Goal: Participate in discussion: Engage in conversation with other users on a specific topic

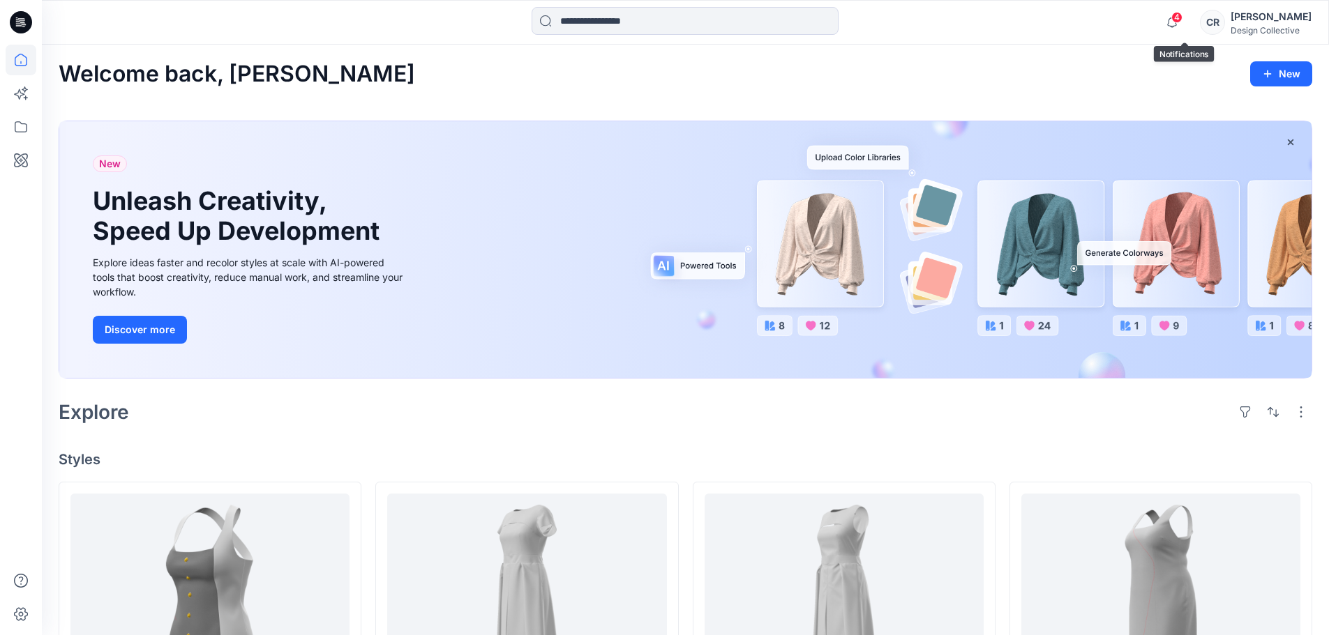
drag, startPoint x: 1177, startPoint y: 18, endPoint x: 1085, endPoint y: 24, distance: 92.9
click at [1080, 24] on div "4 Notifications Carla Nina shared DC004C in Dresses (Unknown) 27 minutes ago Ca…" at bounding box center [685, 22] width 1286 height 31
click at [1225, 21] on div "CR" at bounding box center [1212, 22] width 25 height 25
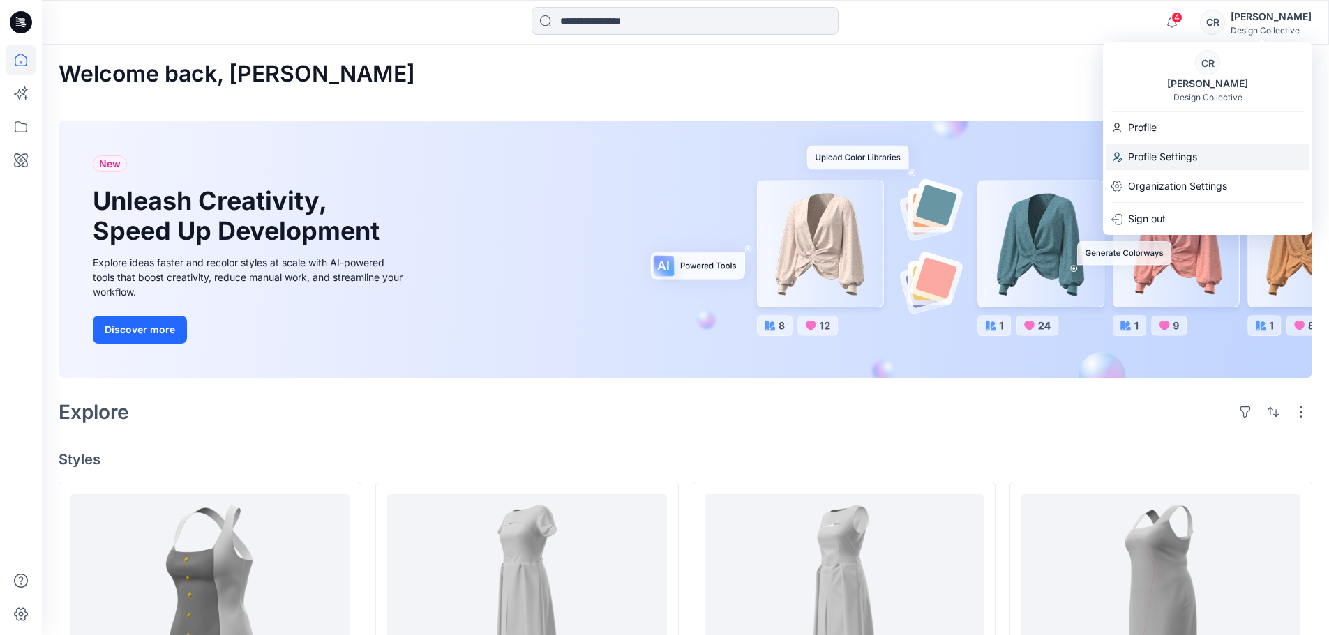
click at [1149, 155] on p "Profile Settings" at bounding box center [1162, 157] width 69 height 27
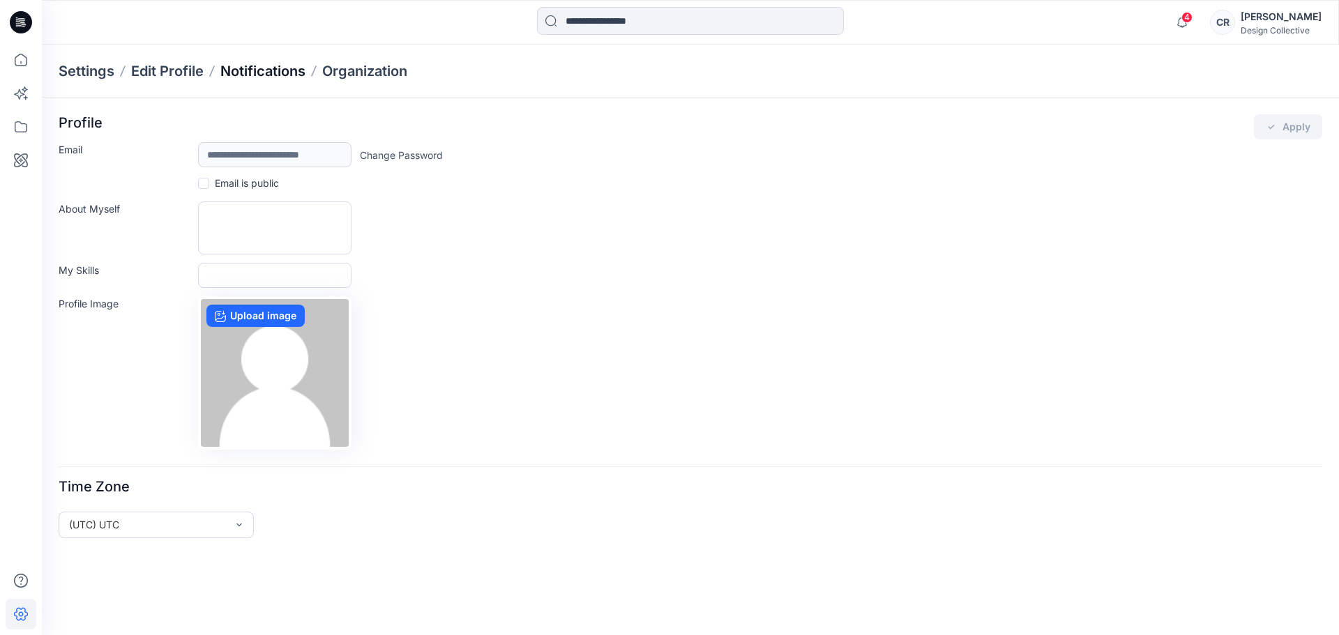
click at [273, 70] on p "Notifications" at bounding box center [262, 71] width 85 height 20
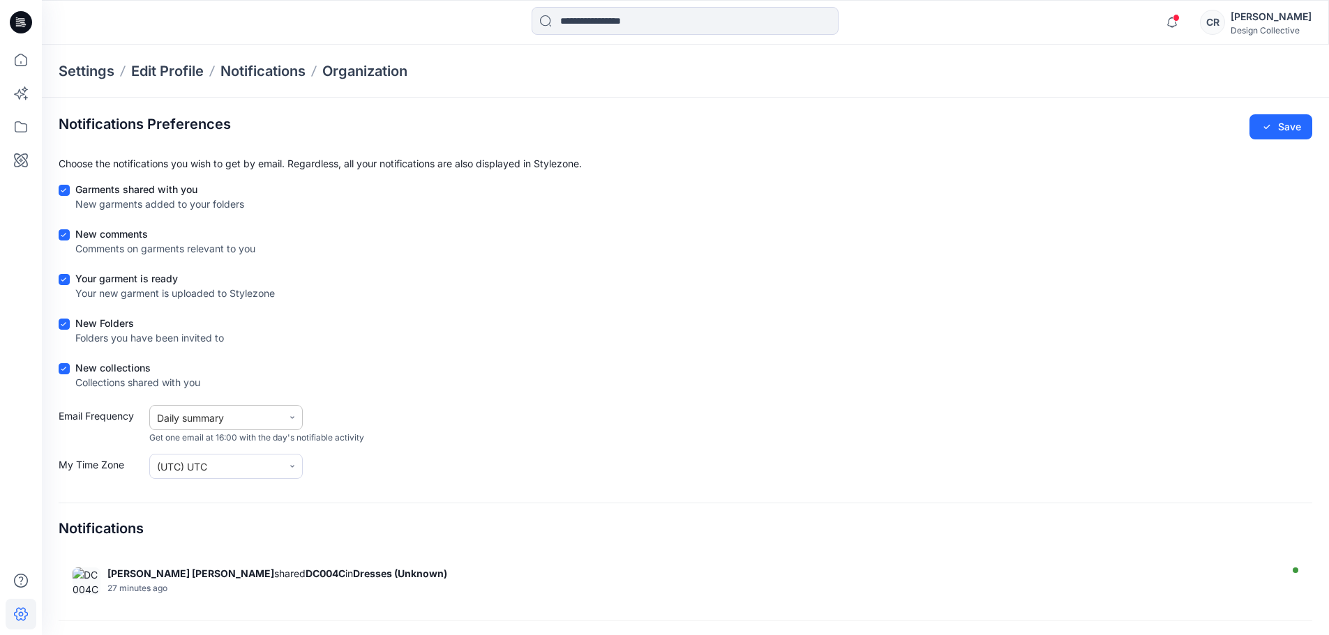
click at [292, 414] on icon at bounding box center [292, 418] width 8 height 8
click at [271, 451] on div "Immediate update" at bounding box center [225, 452] width 153 height 26
click at [1265, 121] on button "Save" at bounding box center [1280, 126] width 63 height 25
click at [27, 59] on icon at bounding box center [21, 60] width 13 height 13
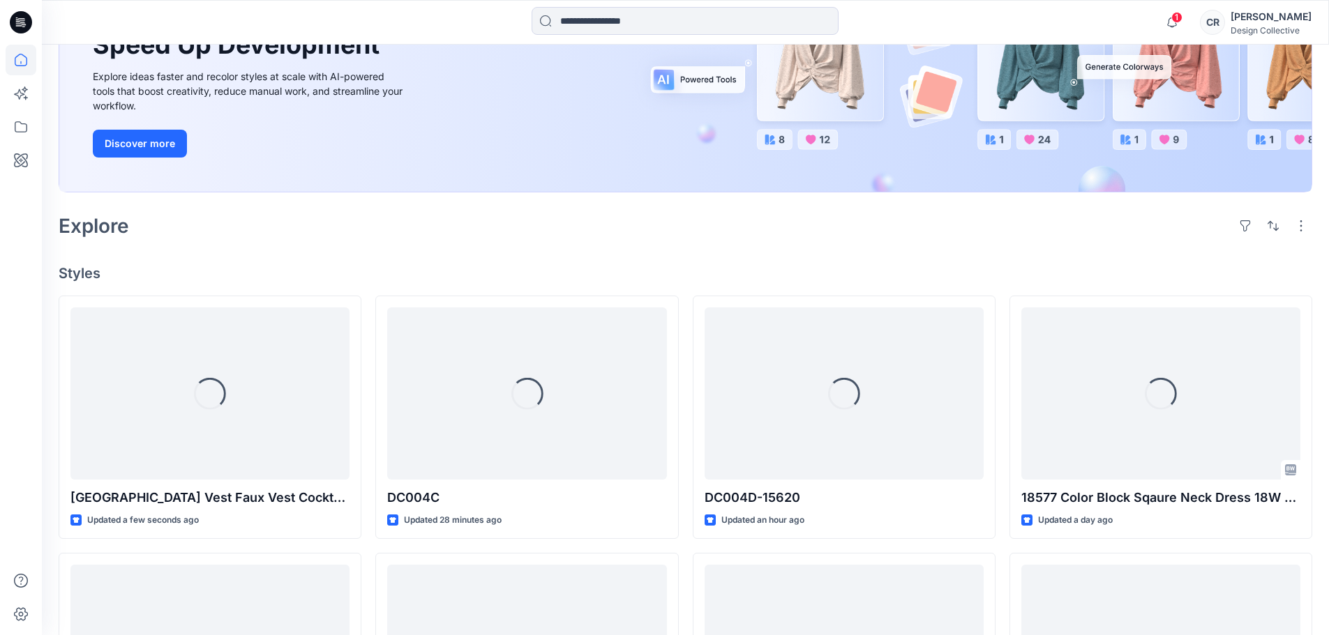
scroll to position [209, 0]
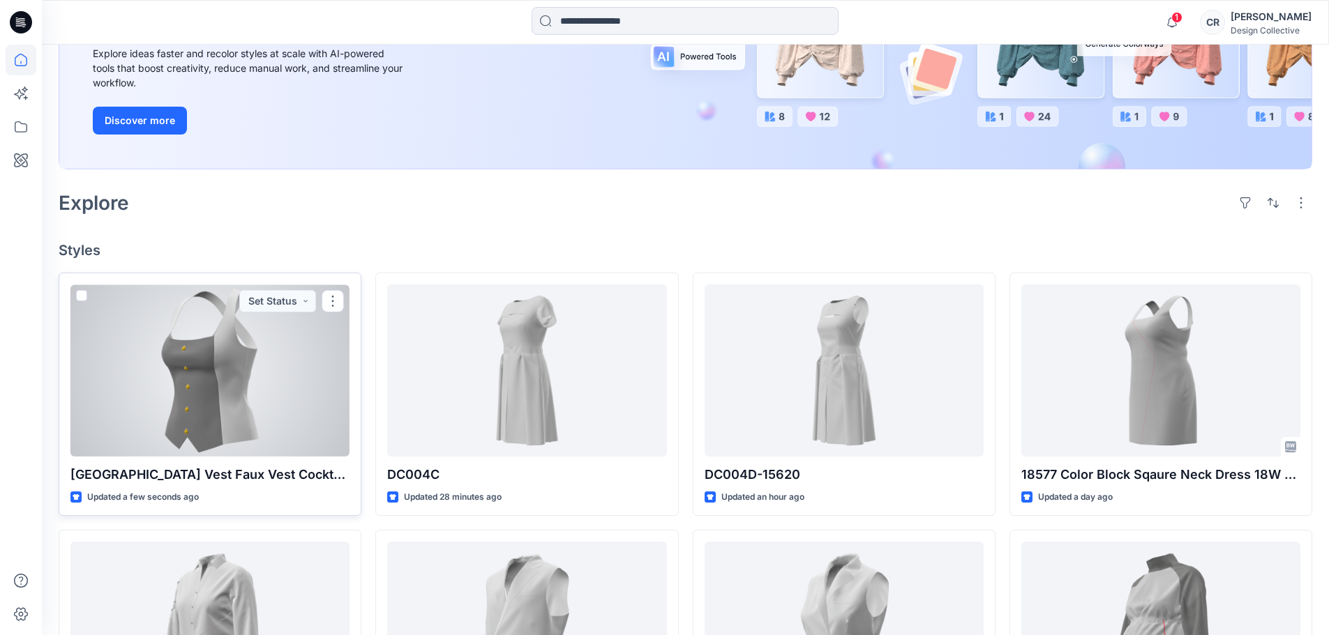
click at [194, 429] on div at bounding box center [209, 371] width 279 height 172
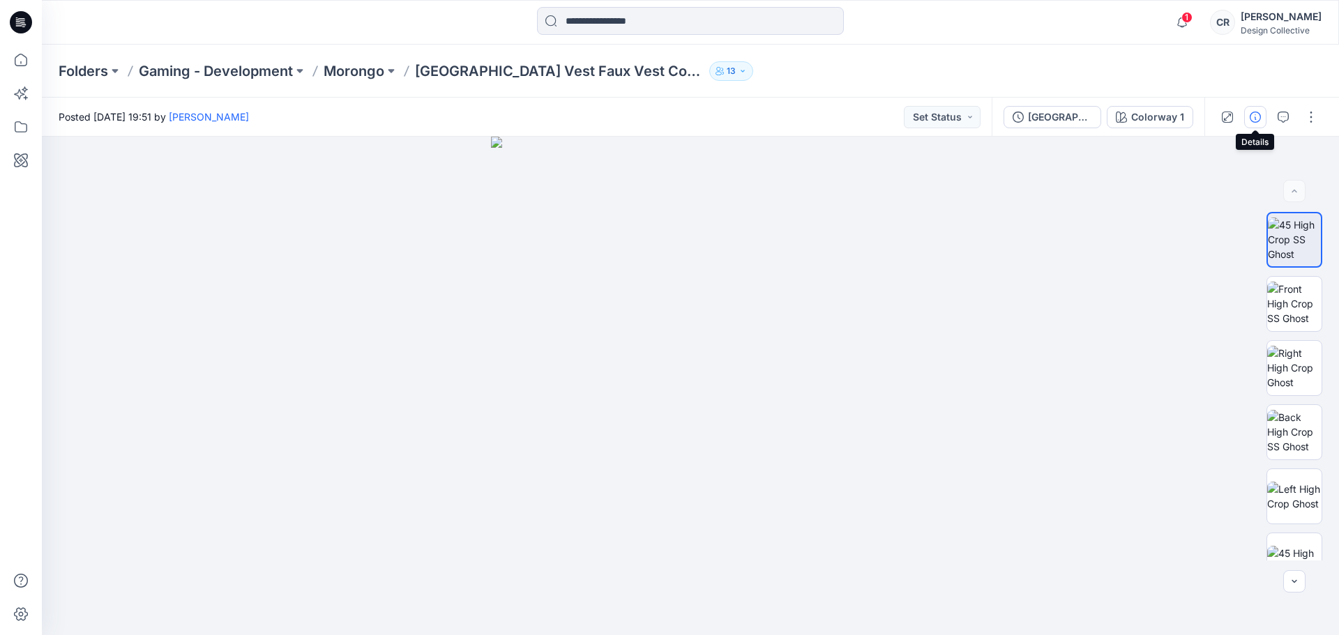
click at [1251, 118] on icon "button" at bounding box center [1255, 117] width 11 height 11
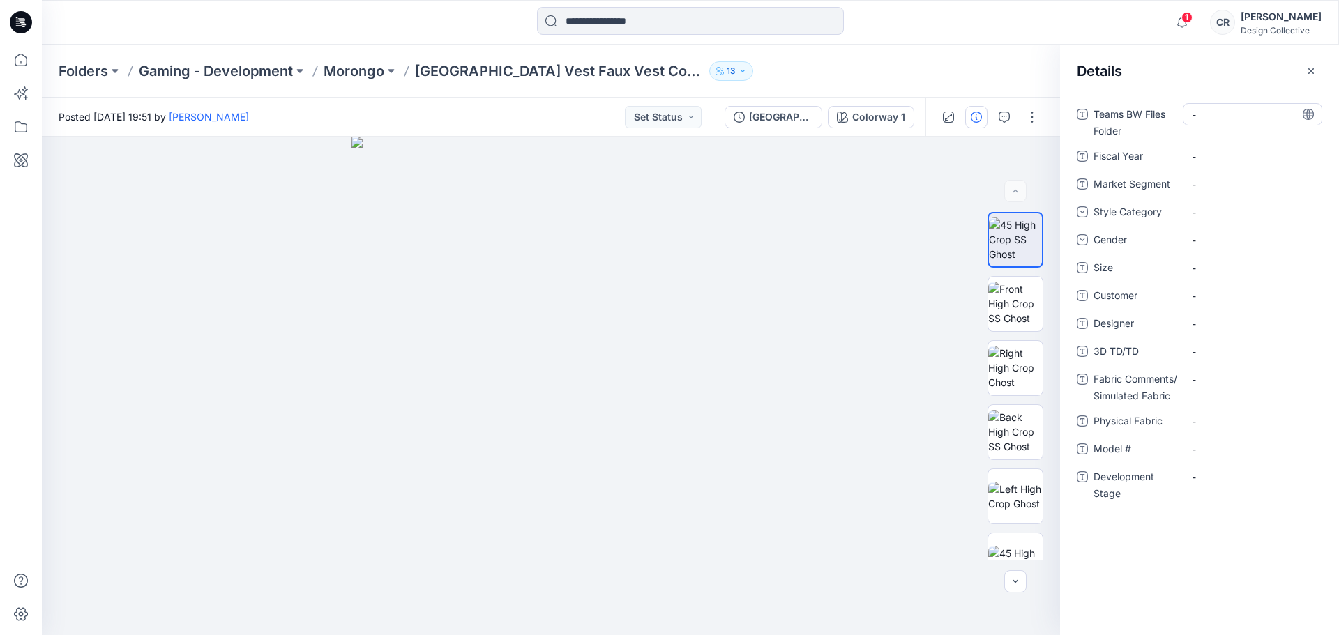
click at [1198, 119] on Folder "-" at bounding box center [1252, 114] width 121 height 15
type textarea "**********"
click at [1212, 153] on Year "-" at bounding box center [1252, 156] width 121 height 15
type textarea "****"
click at [1208, 183] on Segment "-" at bounding box center [1252, 184] width 121 height 15
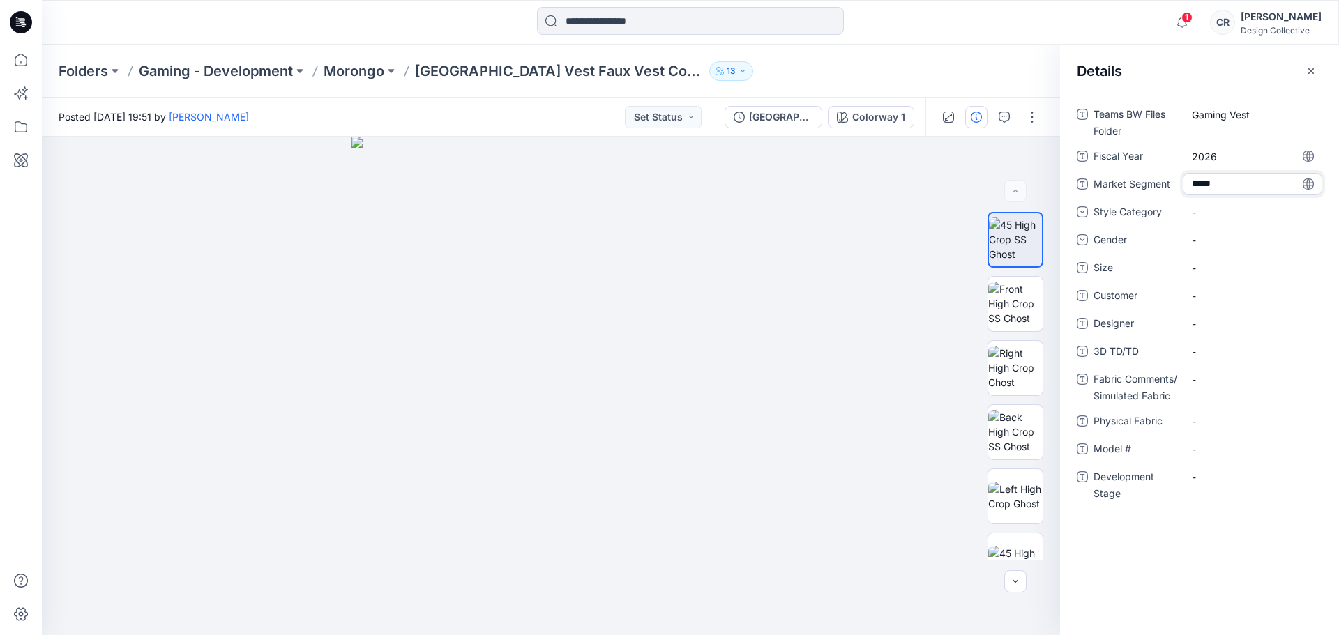
type textarea "******"
click at [1206, 209] on div "-" at bounding box center [1202, 212] width 21 height 15
click at [1218, 275] on div "Bustier" at bounding box center [1253, 271] width 134 height 28
click at [1212, 241] on div "-" at bounding box center [1202, 240] width 21 height 15
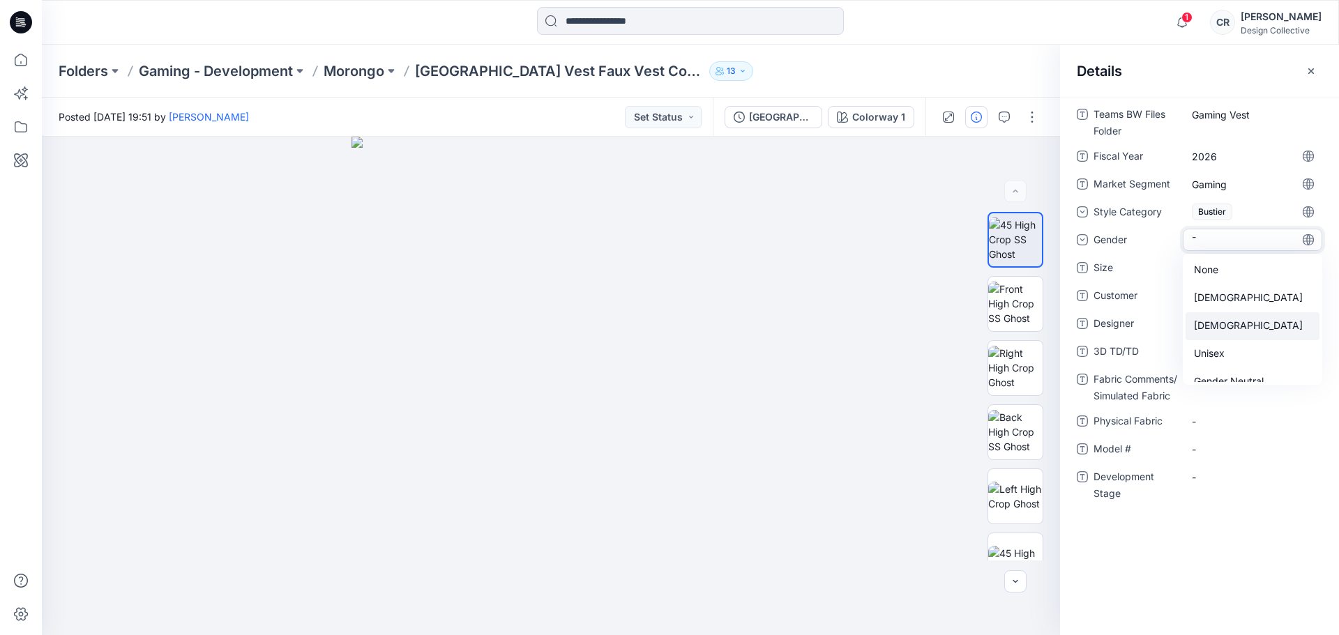
click at [1223, 326] on div "Female" at bounding box center [1253, 326] width 134 height 28
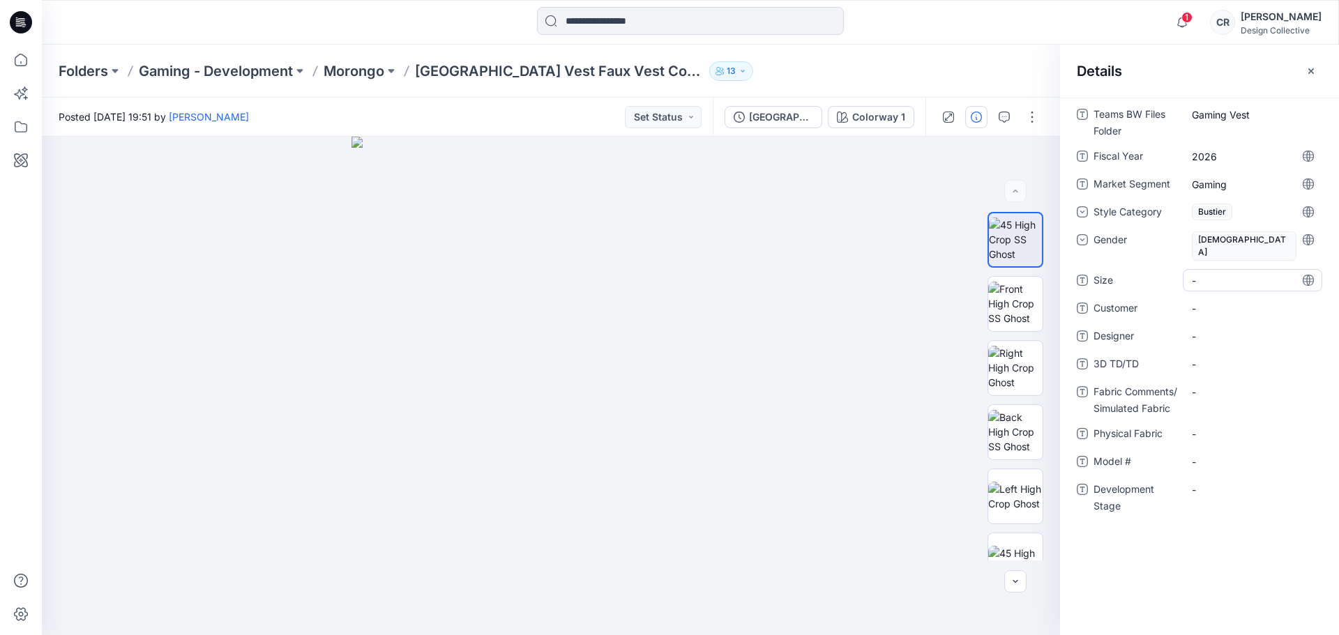
click at [1198, 273] on span "-" at bounding box center [1252, 280] width 121 height 15
type textarea "*"
click at [1237, 301] on span "-" at bounding box center [1252, 308] width 121 height 15
type textarea "*******"
click at [1252, 331] on div "-" at bounding box center [1252, 336] width 139 height 22
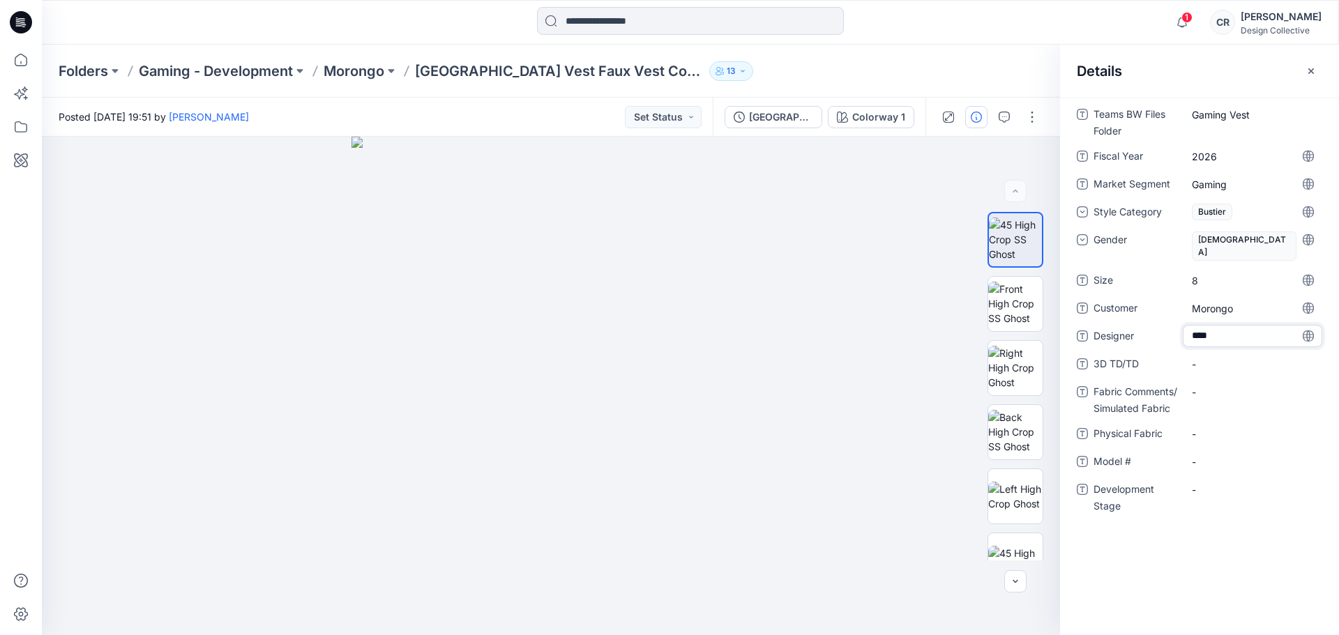
type textarea "*****"
click at [1211, 353] on div "-" at bounding box center [1252, 364] width 139 height 22
click at [1264, 325] on div "Mandy" at bounding box center [1252, 336] width 139 height 22
click at [1248, 357] on TD\/TD "-" at bounding box center [1252, 364] width 121 height 15
click at [1232, 385] on Fabric "-" at bounding box center [1252, 392] width 121 height 15
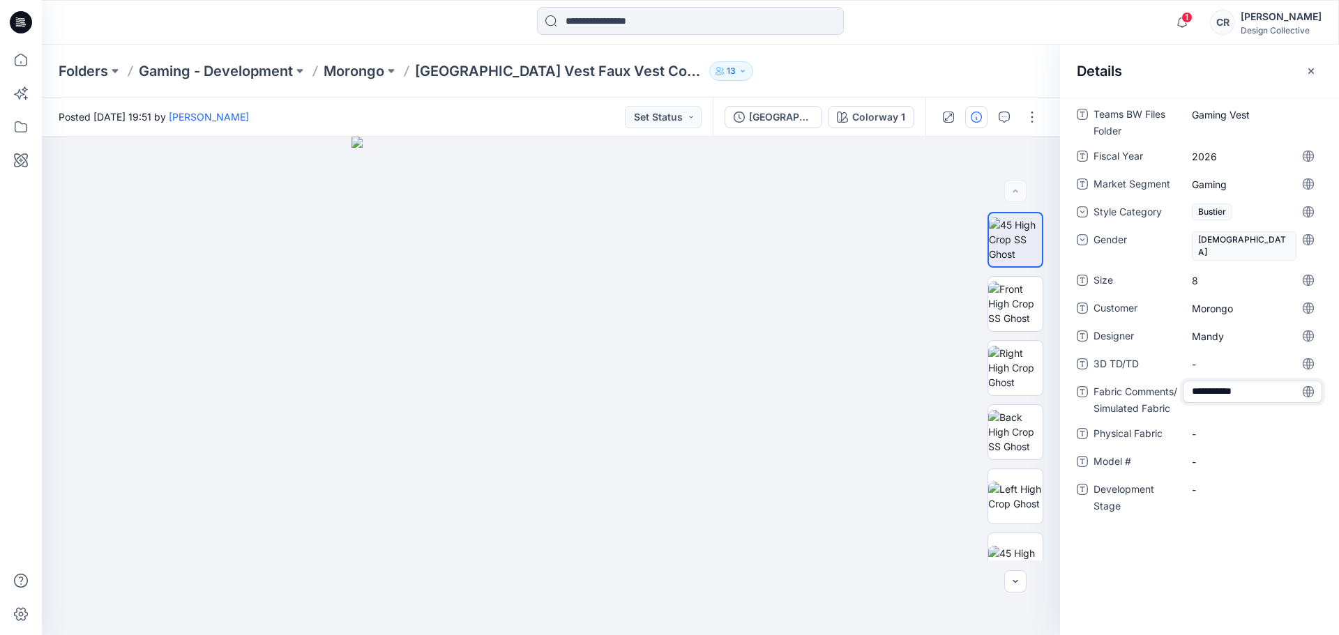
type textarea "**********"
click at [1207, 357] on TD\/TD "-" at bounding box center [1252, 364] width 121 height 15
type textarea "**********"
click at [1235, 381] on Fabric "Venus/Odessa" at bounding box center [1252, 395] width 121 height 29
click at [1235, 389] on textarea "**********" at bounding box center [1252, 400] width 139 height 22
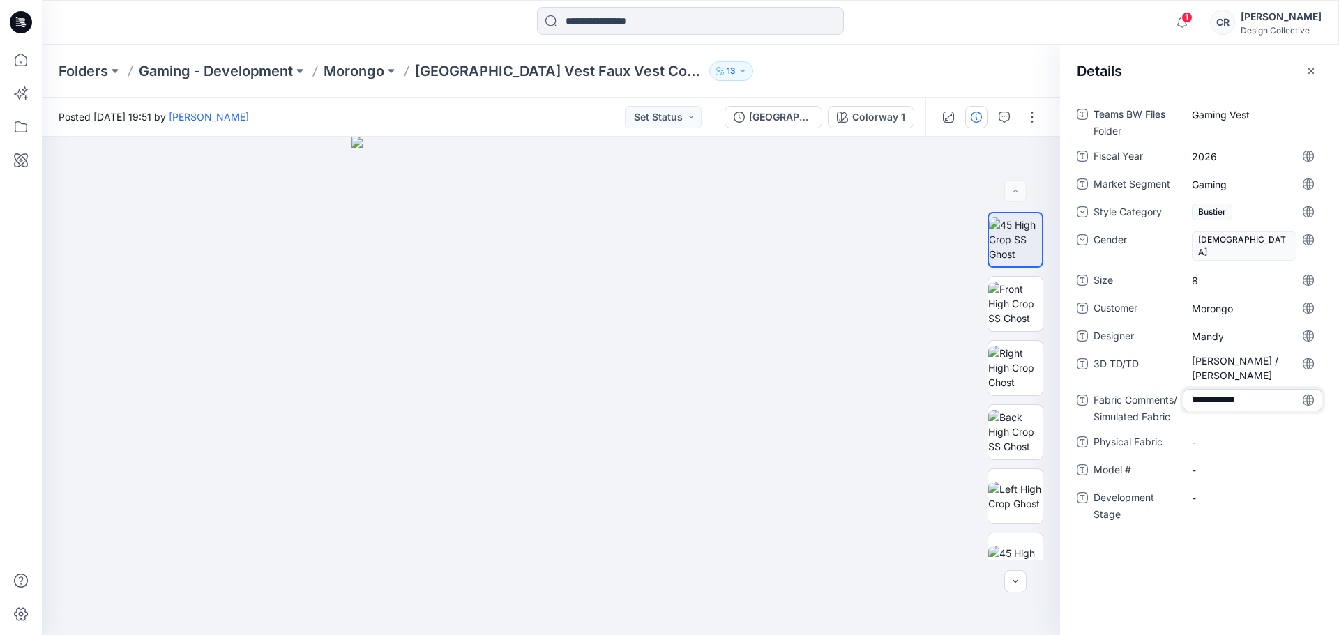
click at [1235, 389] on textarea "**********" at bounding box center [1252, 400] width 139 height 22
type textarea "**********"
click at [1213, 435] on Fabric "-" at bounding box center [1252, 442] width 121 height 15
type textarea "**********"
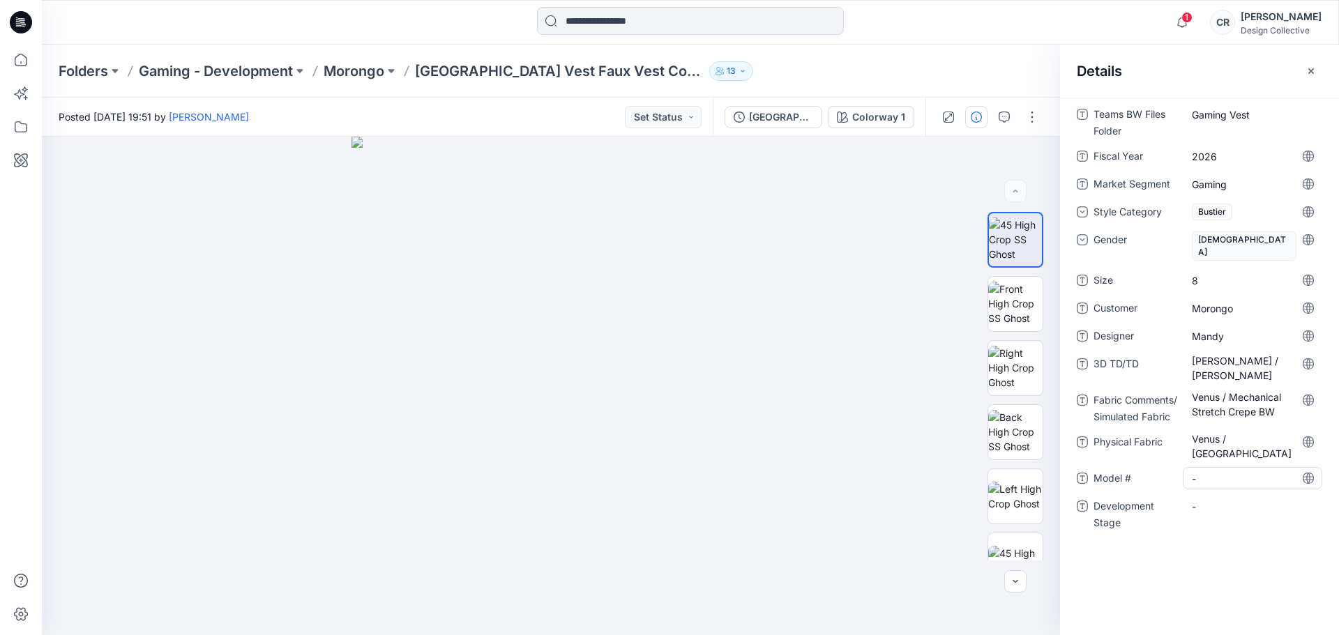
click at [1201, 467] on div "-" at bounding box center [1252, 478] width 139 height 22
type textarea "*****"
click at [1207, 499] on Stage "-" at bounding box center [1252, 506] width 121 height 15
click at [1226, 495] on textarea "**********" at bounding box center [1252, 506] width 139 height 22
type textarea "**********"
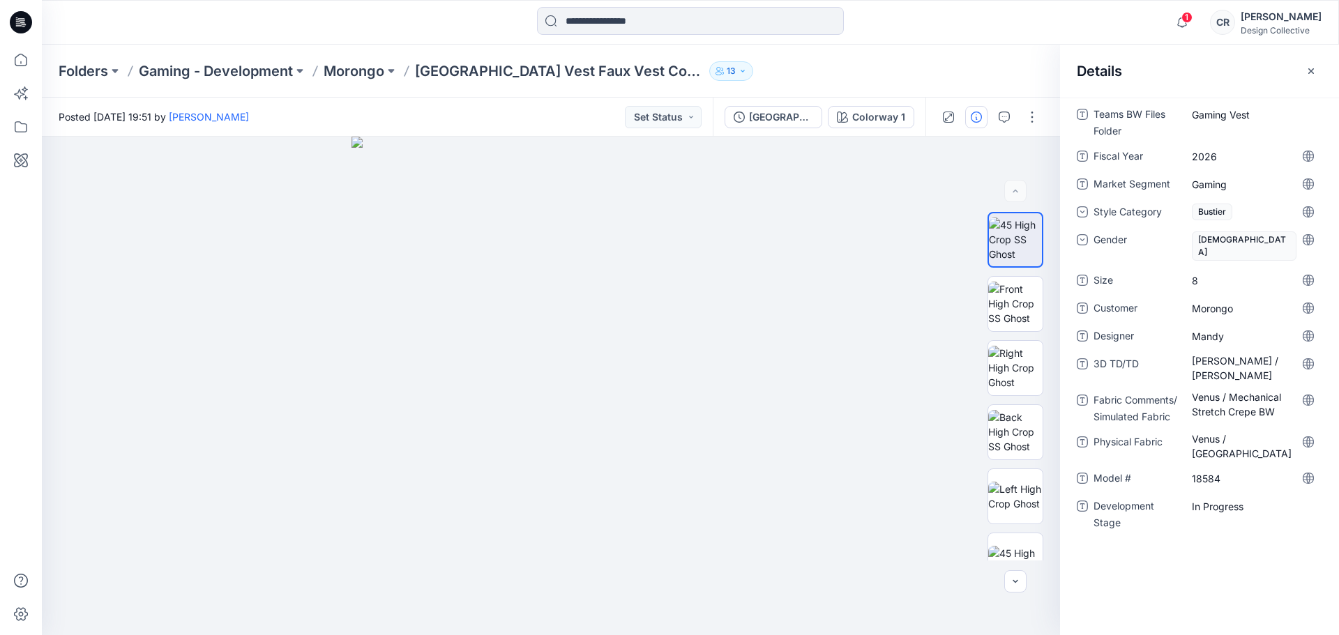
click at [1214, 528] on div "Teams BW Files Folder Gaming Vest Fiscal Year 2026 Market Segment Gaming Style …" at bounding box center [1199, 367] width 279 height 538
click at [1315, 72] on icon "button" at bounding box center [1311, 71] width 11 height 11
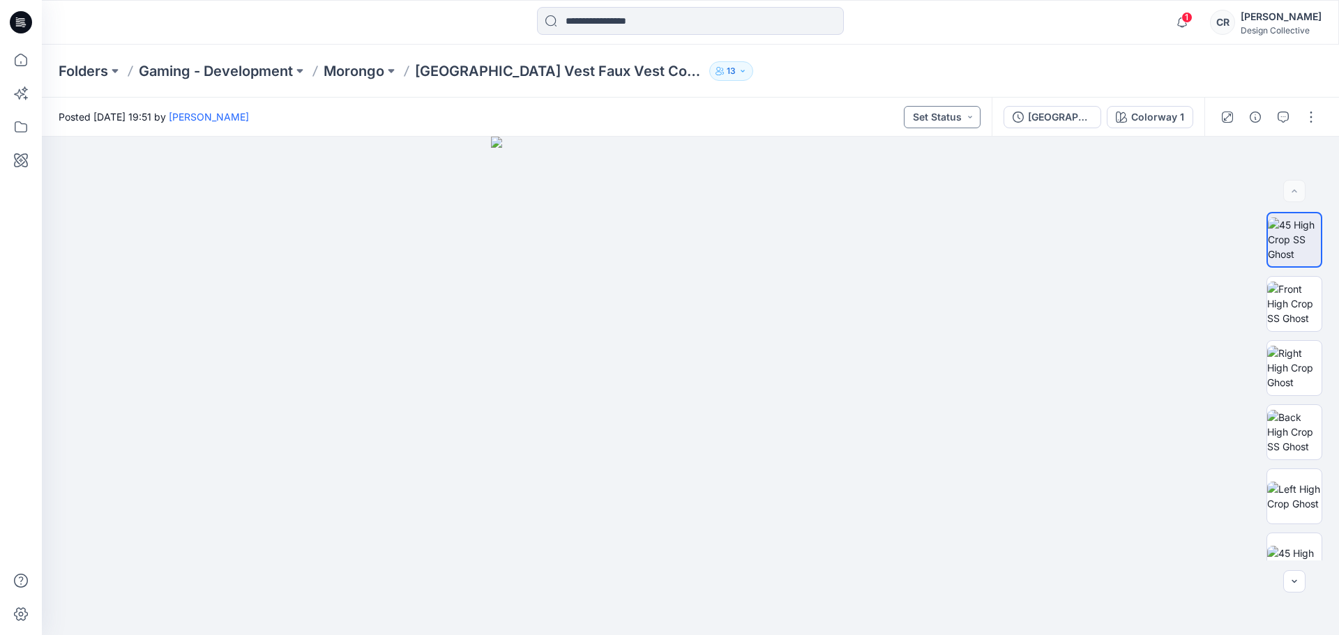
click at [969, 119] on button "Set Status" at bounding box center [942, 117] width 77 height 22
click at [923, 244] on p "Design to Review" at bounding box center [924, 243] width 78 height 18
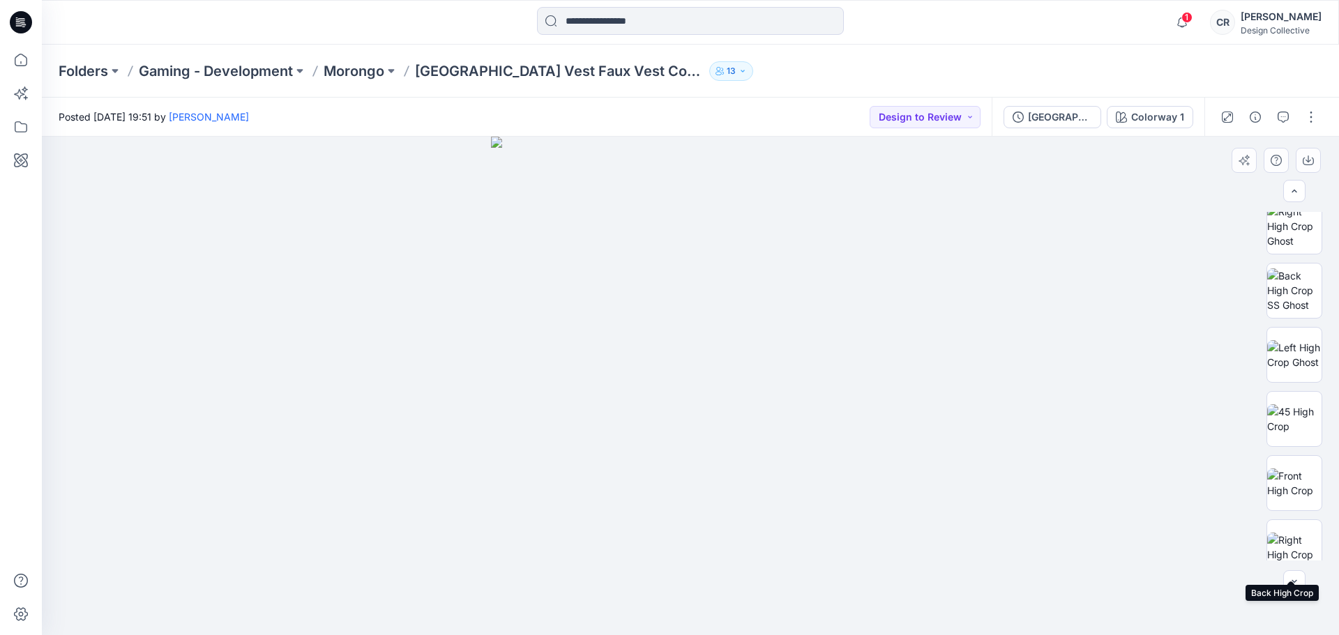
scroll to position [134, 0]
click at [1276, 308] on img at bounding box center [1294, 298] width 54 height 44
click at [1285, 239] on img at bounding box center [1294, 234] width 54 height 44
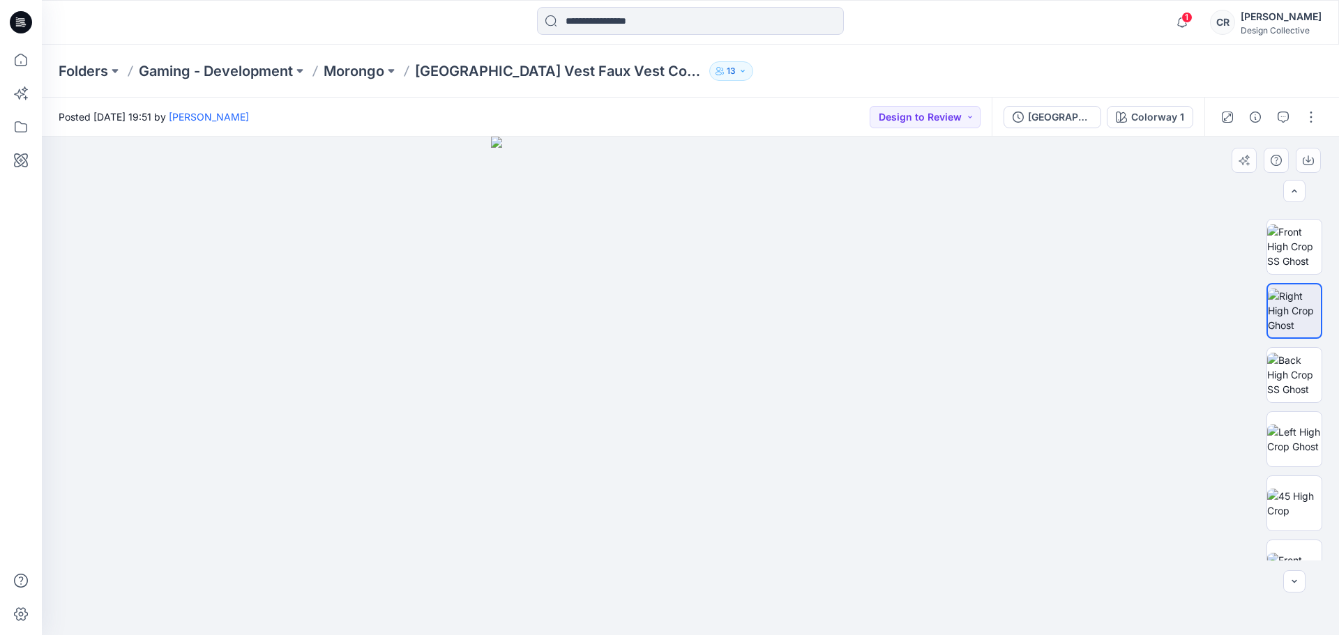
scroll to position [0, 0]
click at [1285, 239] on img at bounding box center [1294, 240] width 54 height 44
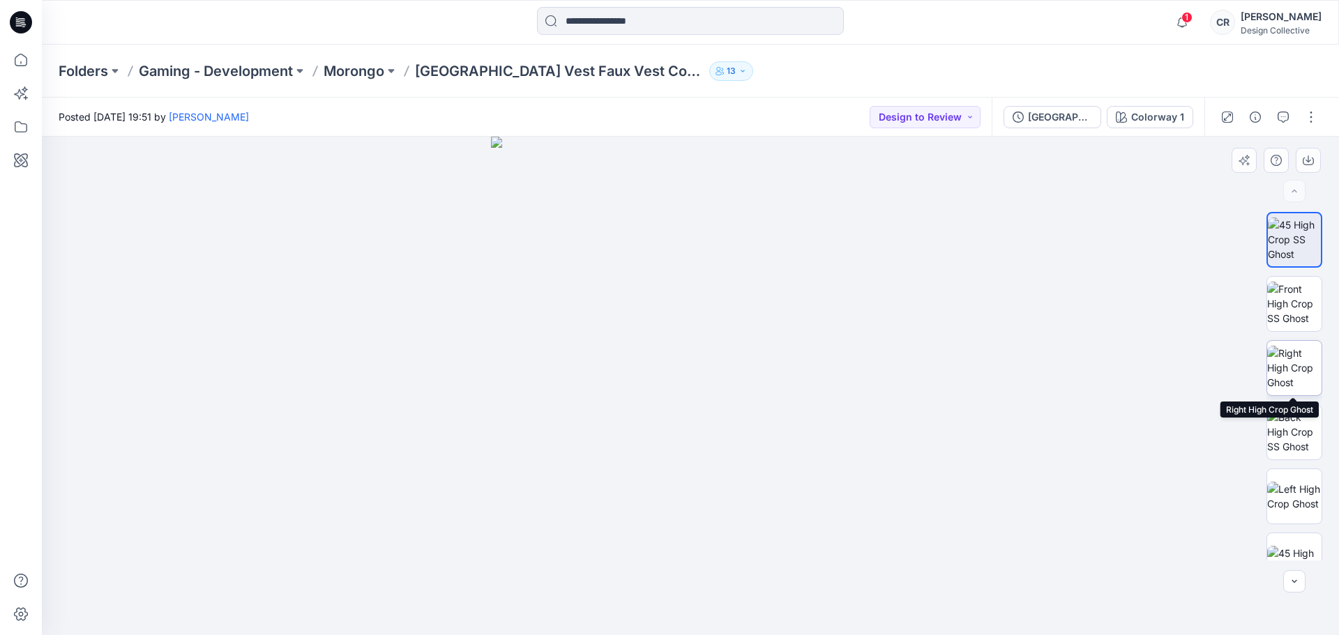
click at [1283, 370] on img at bounding box center [1294, 368] width 54 height 44
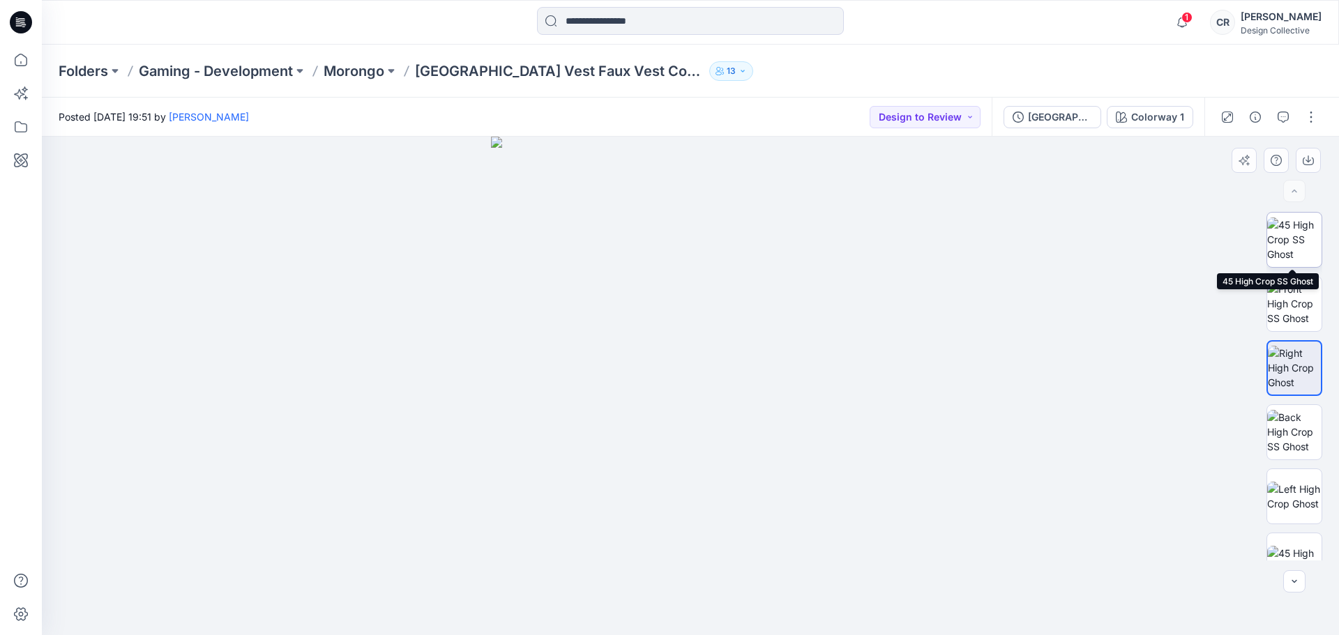
click at [1285, 251] on img at bounding box center [1294, 240] width 54 height 44
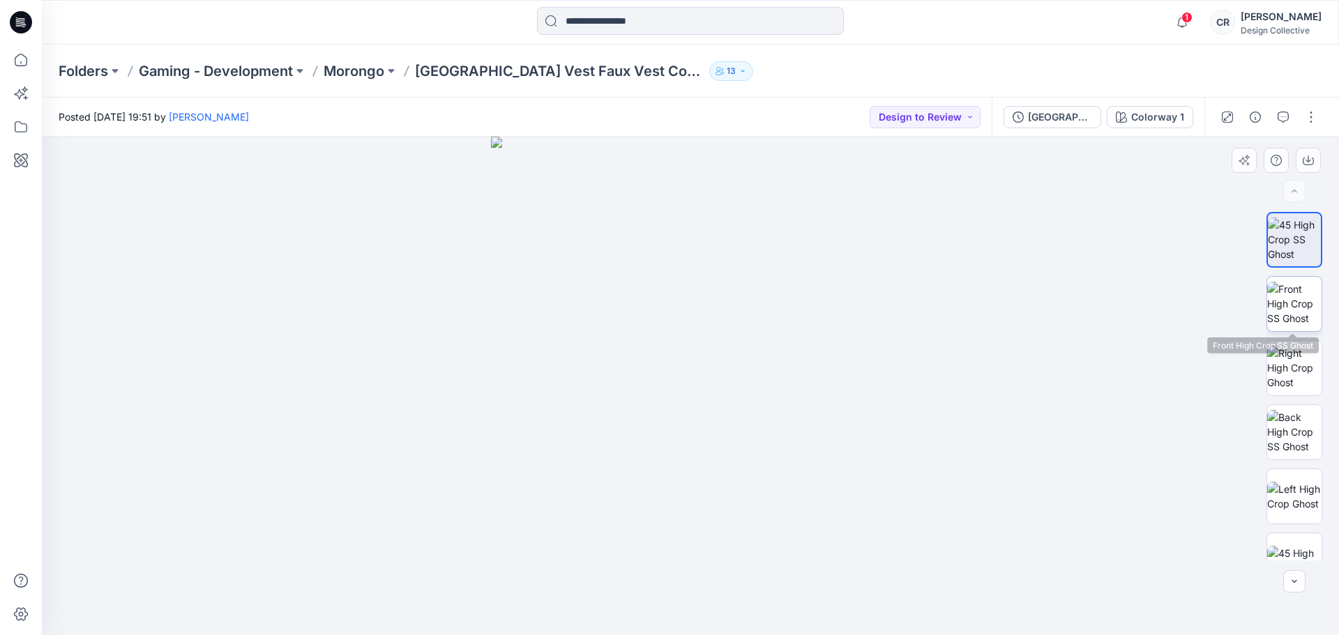
click at [1304, 305] on img at bounding box center [1294, 304] width 54 height 44
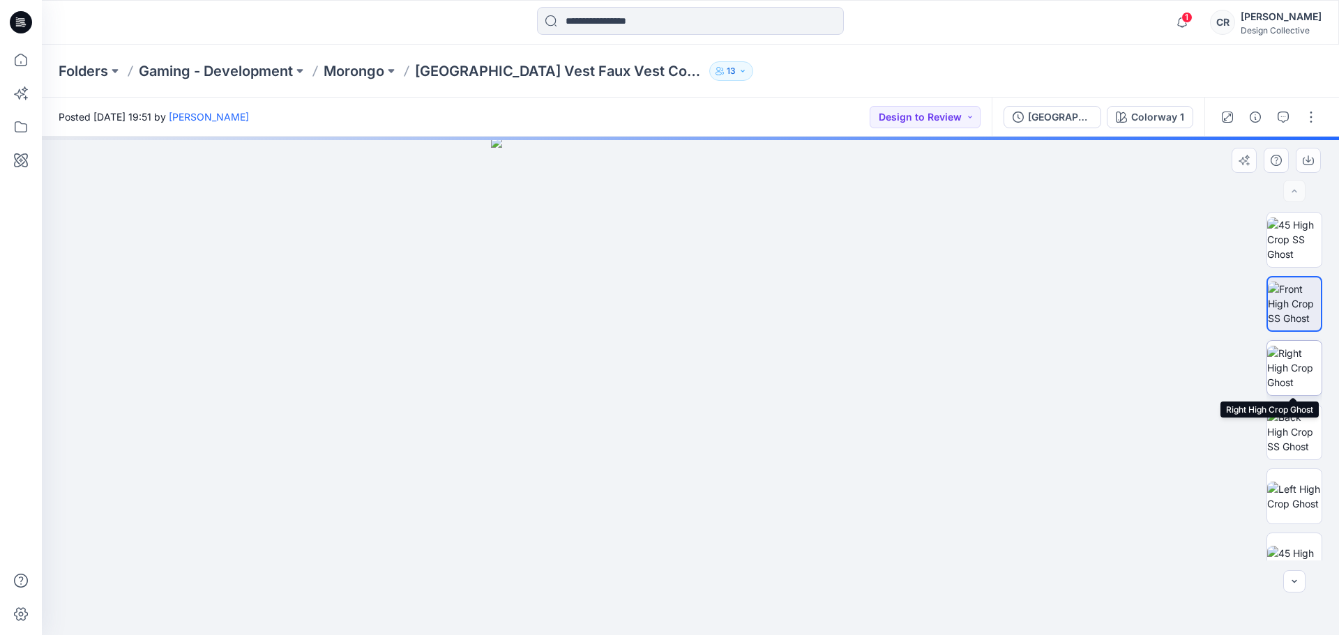
click at [1292, 375] on img at bounding box center [1294, 368] width 54 height 44
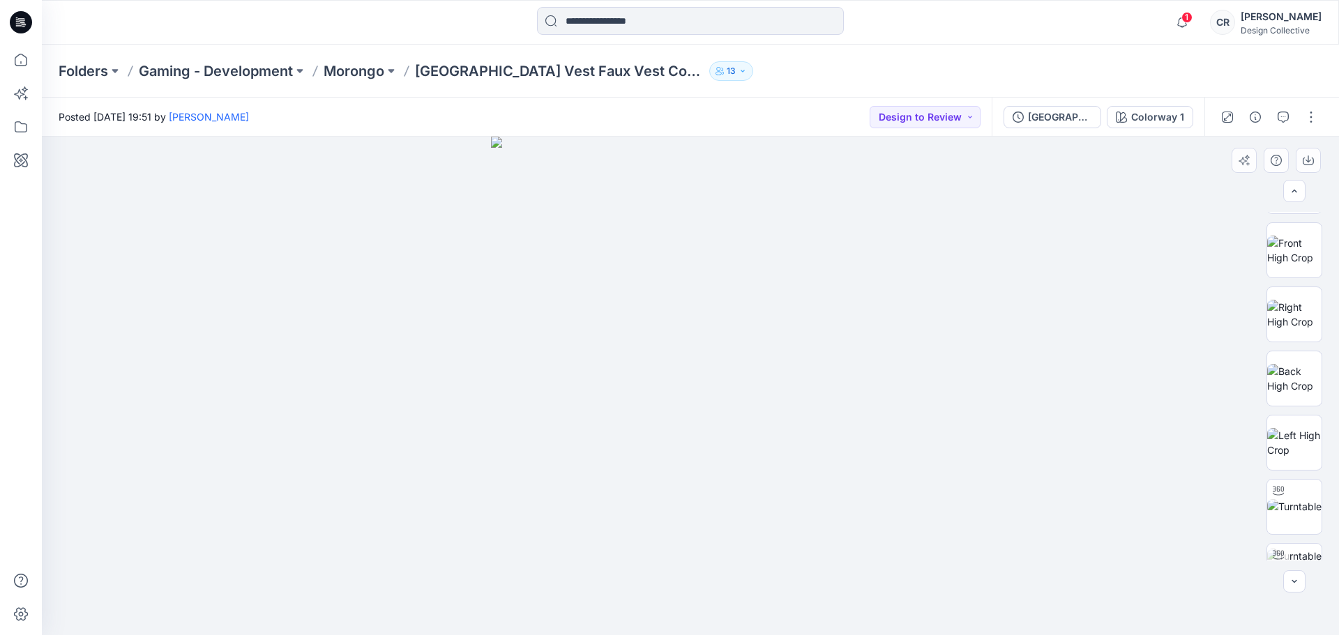
scroll to position [413, 0]
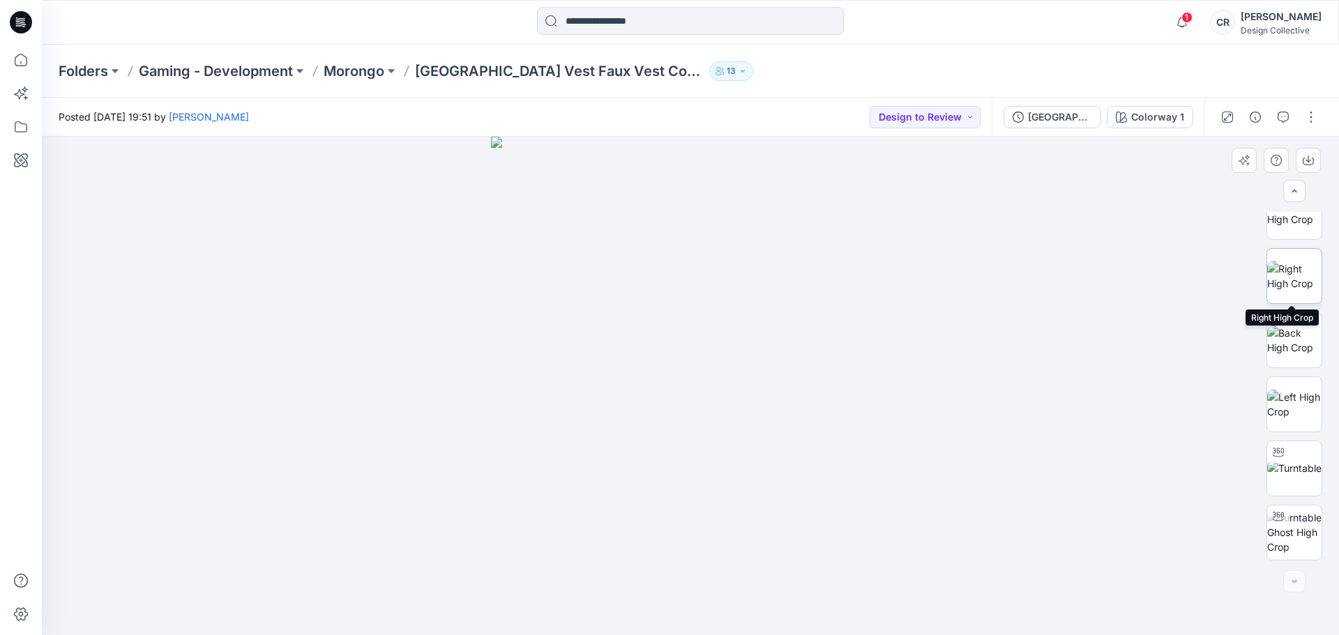
click at [1293, 276] on img at bounding box center [1294, 276] width 54 height 29
click at [1294, 407] on img at bounding box center [1294, 404] width 54 height 29
click at [1287, 215] on img at bounding box center [1294, 211] width 54 height 29
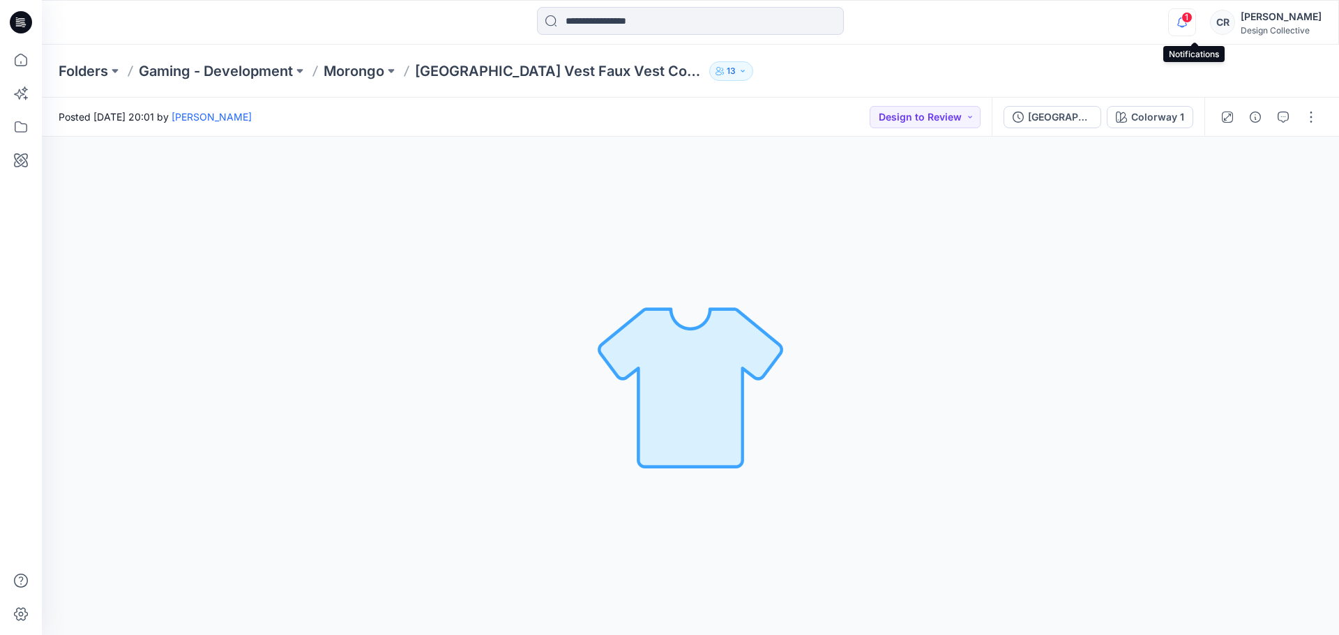
click at [1195, 22] on icon "button" at bounding box center [1182, 22] width 27 height 28
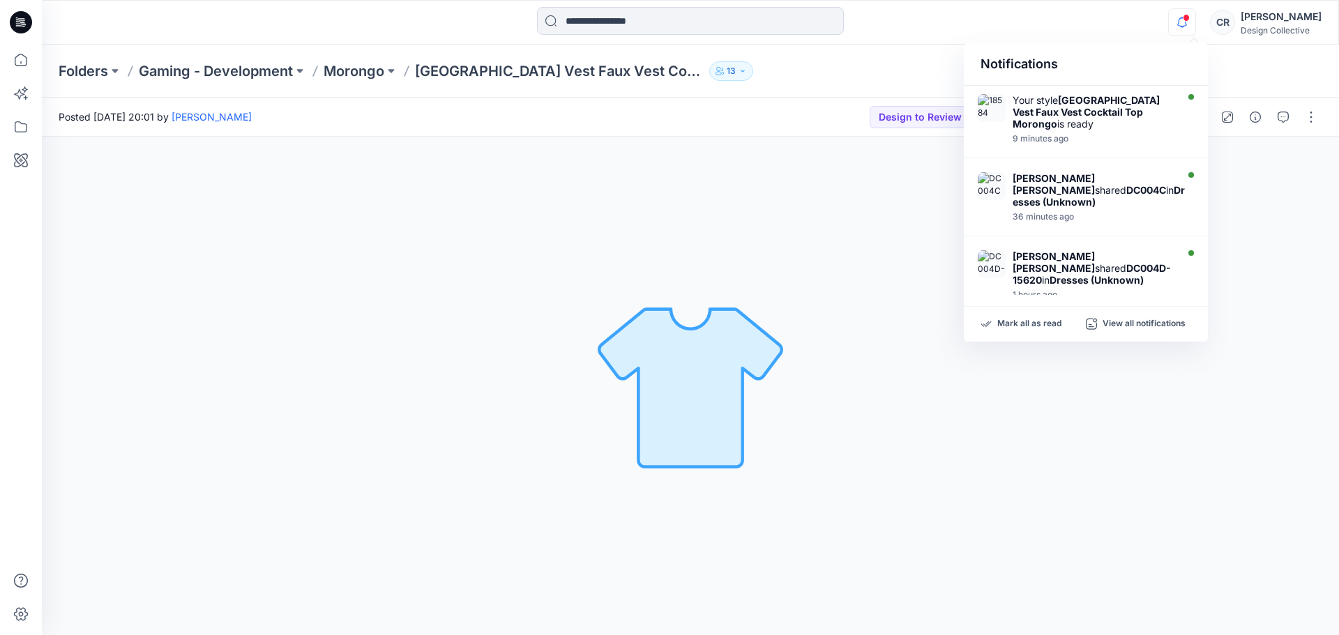
click at [1128, 45] on div "Notifications" at bounding box center [1086, 64] width 244 height 43
click at [1163, 24] on div "Notifications Your style 18584 Square Vest Faux Vest Cocktail Top Morongo is re…" at bounding box center [690, 22] width 1297 height 31
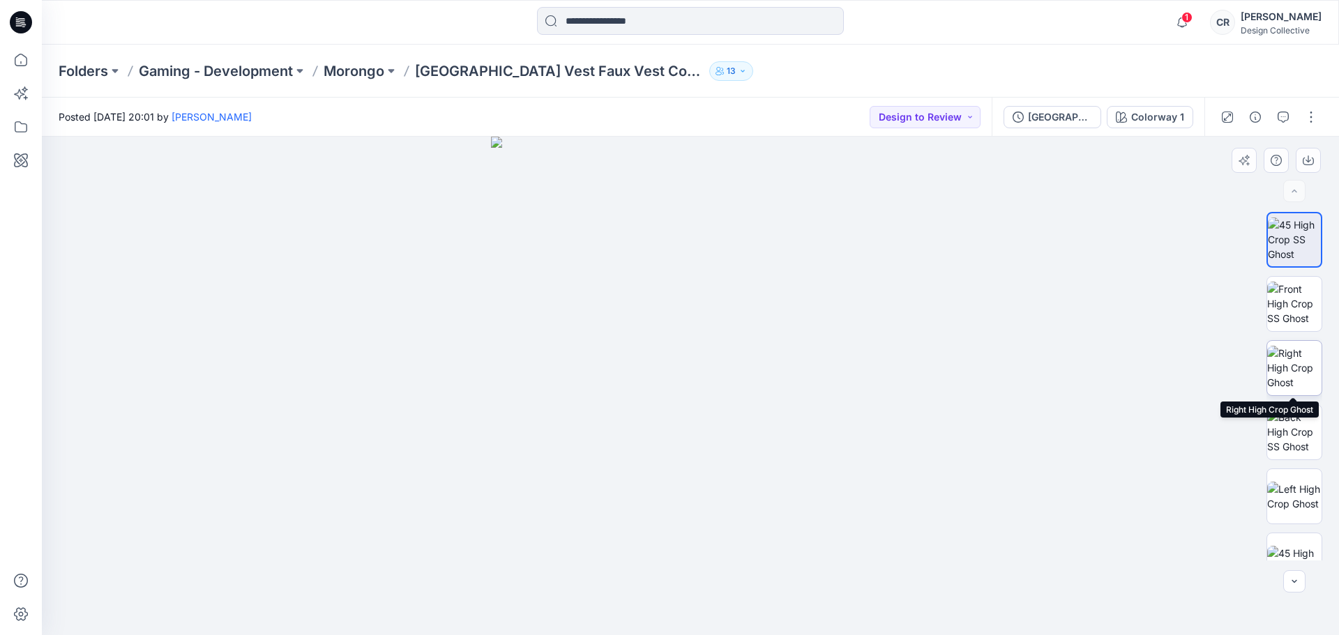
click at [1291, 363] on img at bounding box center [1294, 368] width 54 height 44
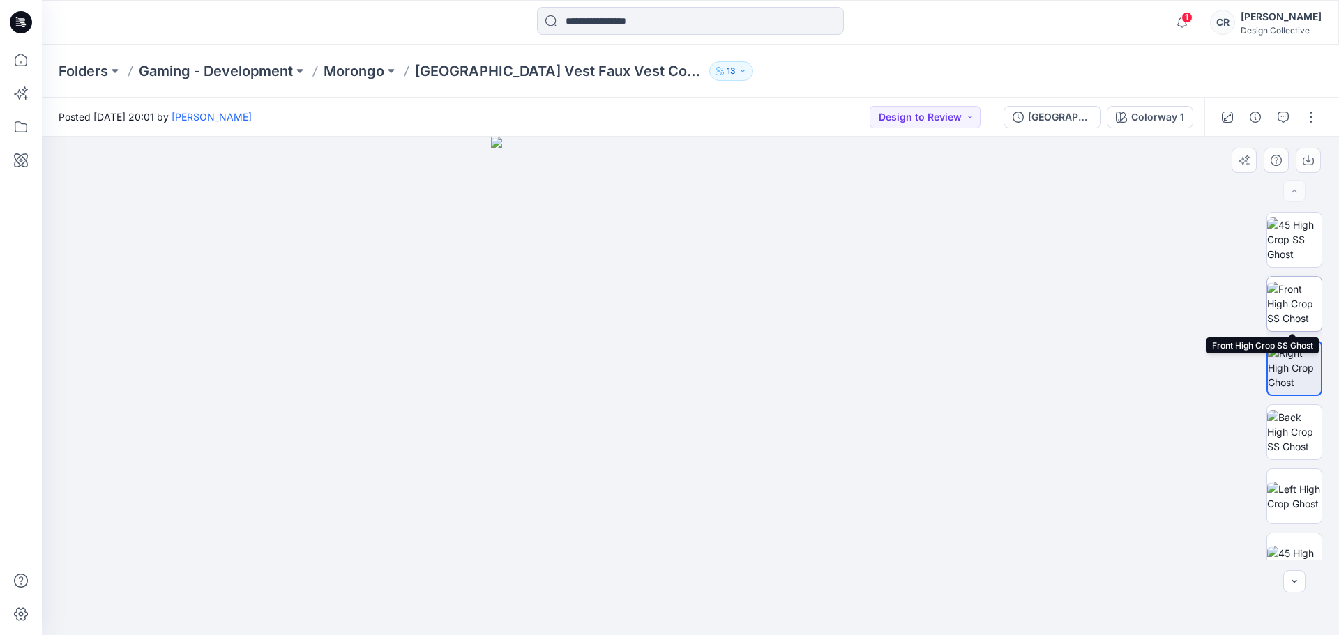
click at [1288, 308] on img at bounding box center [1294, 304] width 54 height 44
click at [1288, 305] on img at bounding box center [1294, 304] width 54 height 44
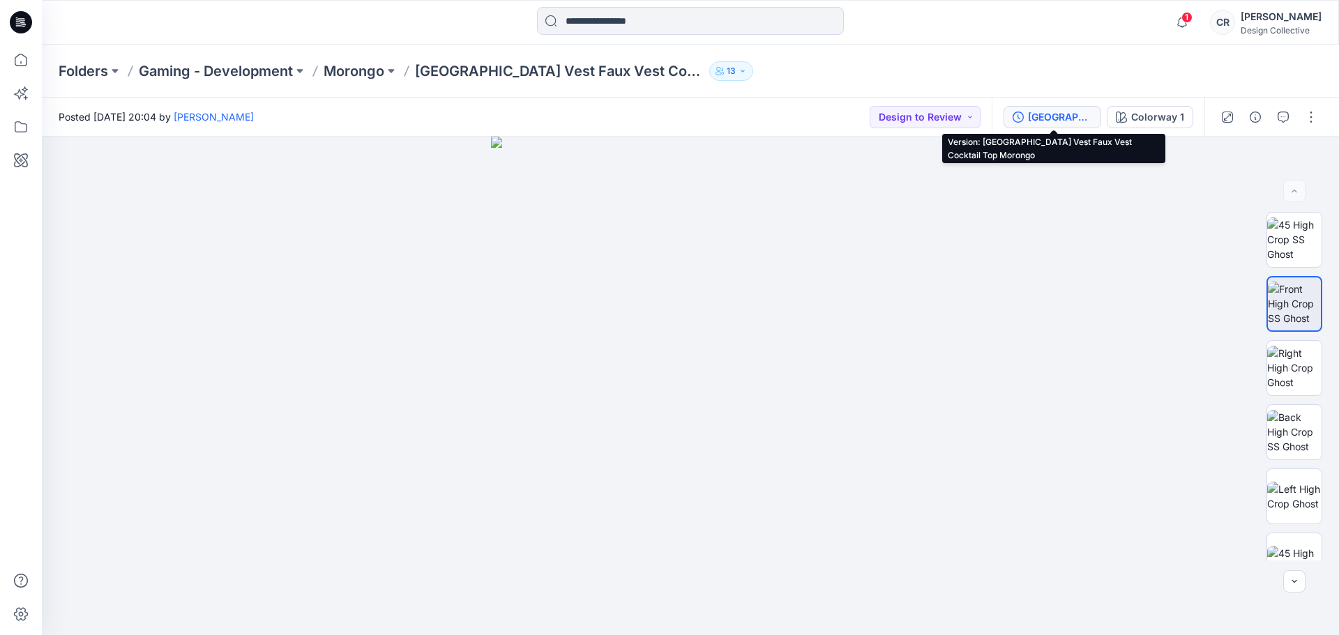
click at [1062, 114] on div "[GEOGRAPHIC_DATA] Vest Faux Vest Cocktail Top Morongo" at bounding box center [1060, 116] width 64 height 15
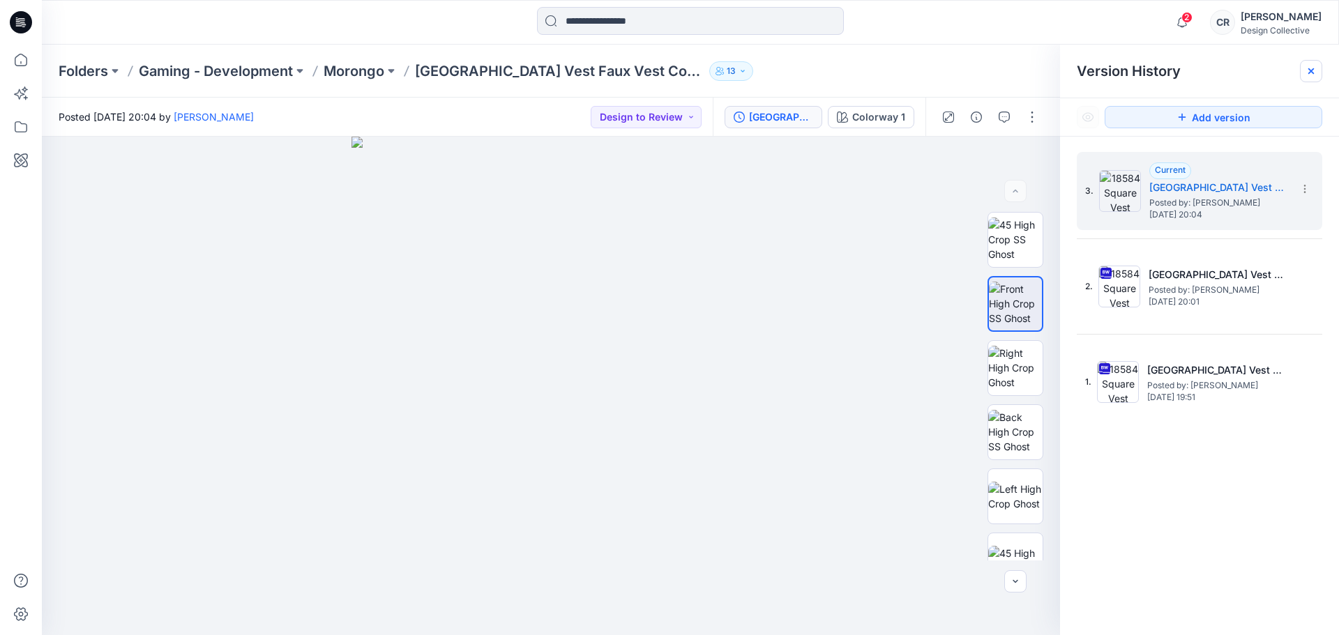
click at [1311, 66] on icon at bounding box center [1311, 71] width 11 height 11
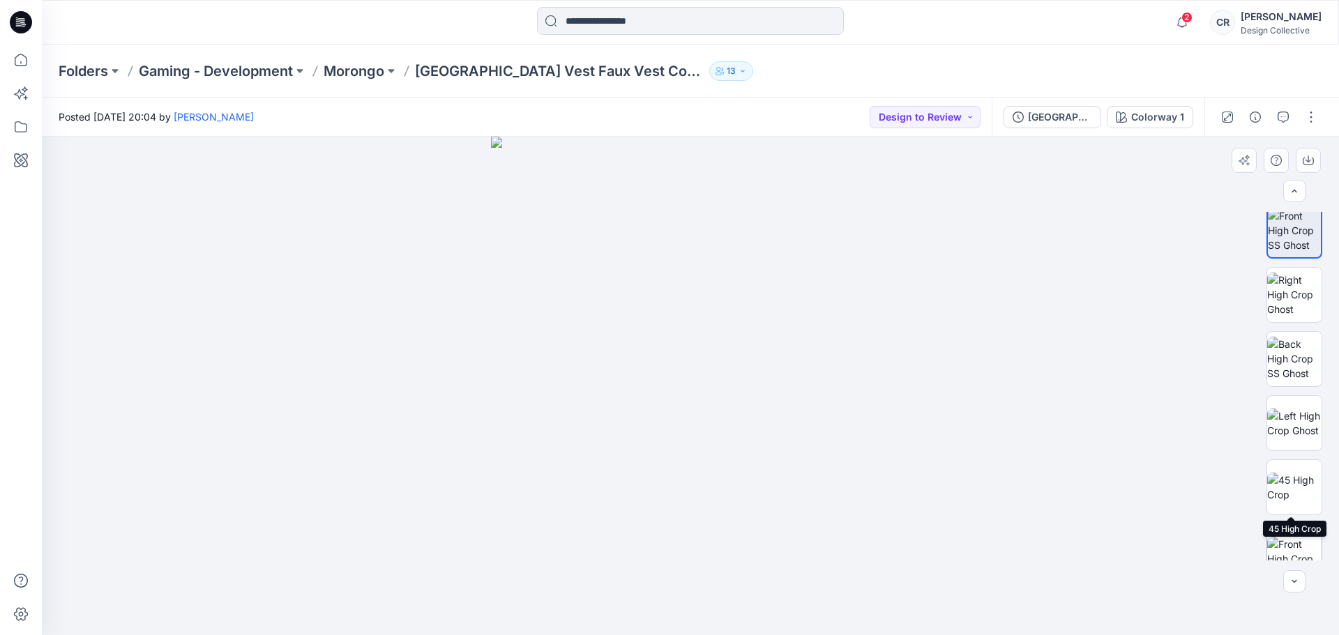
scroll to position [209, 0]
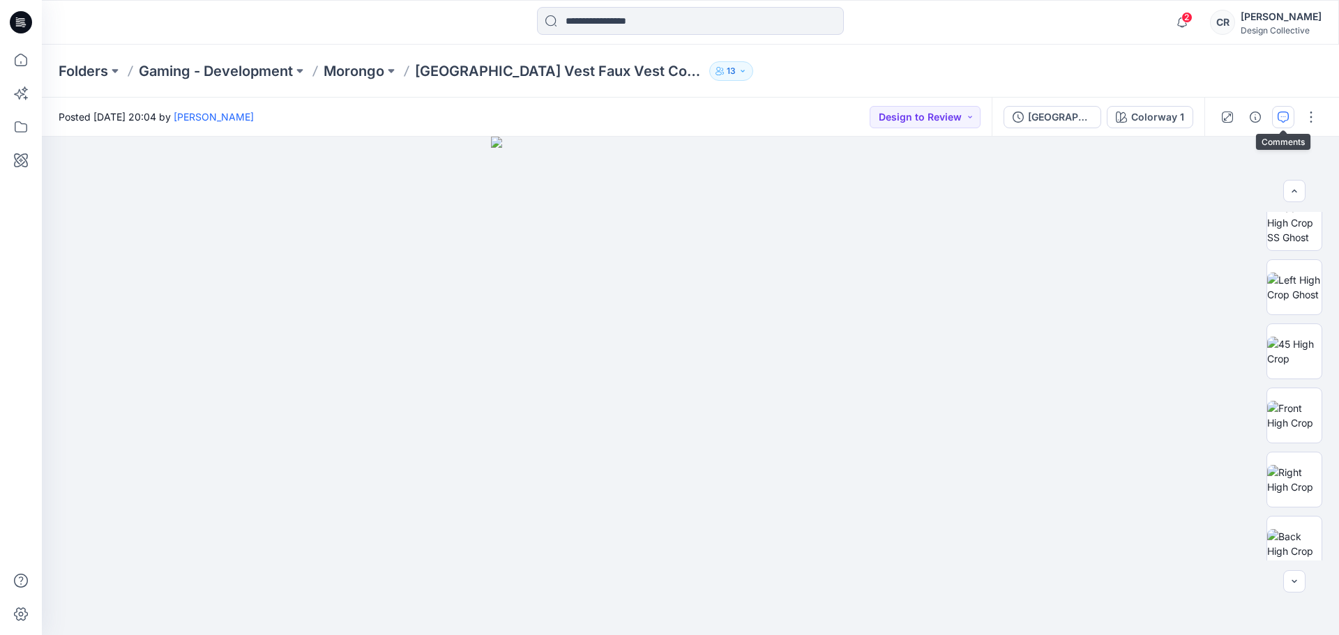
click at [1280, 122] on icon "button" at bounding box center [1283, 117] width 11 height 11
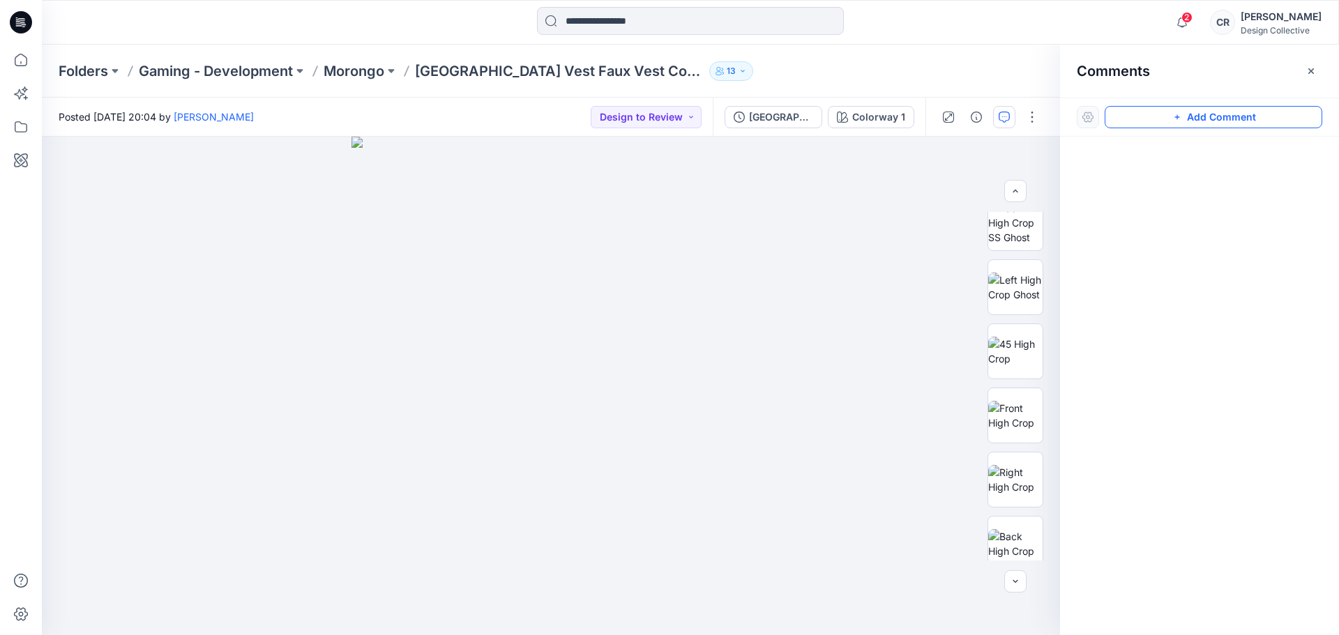
click at [1228, 115] on button "Add Comment" at bounding box center [1214, 117] width 218 height 22
click at [1237, 199] on div at bounding box center [1199, 360] width 279 height 447
click at [632, 407] on div "1" at bounding box center [551, 386] width 1018 height 499
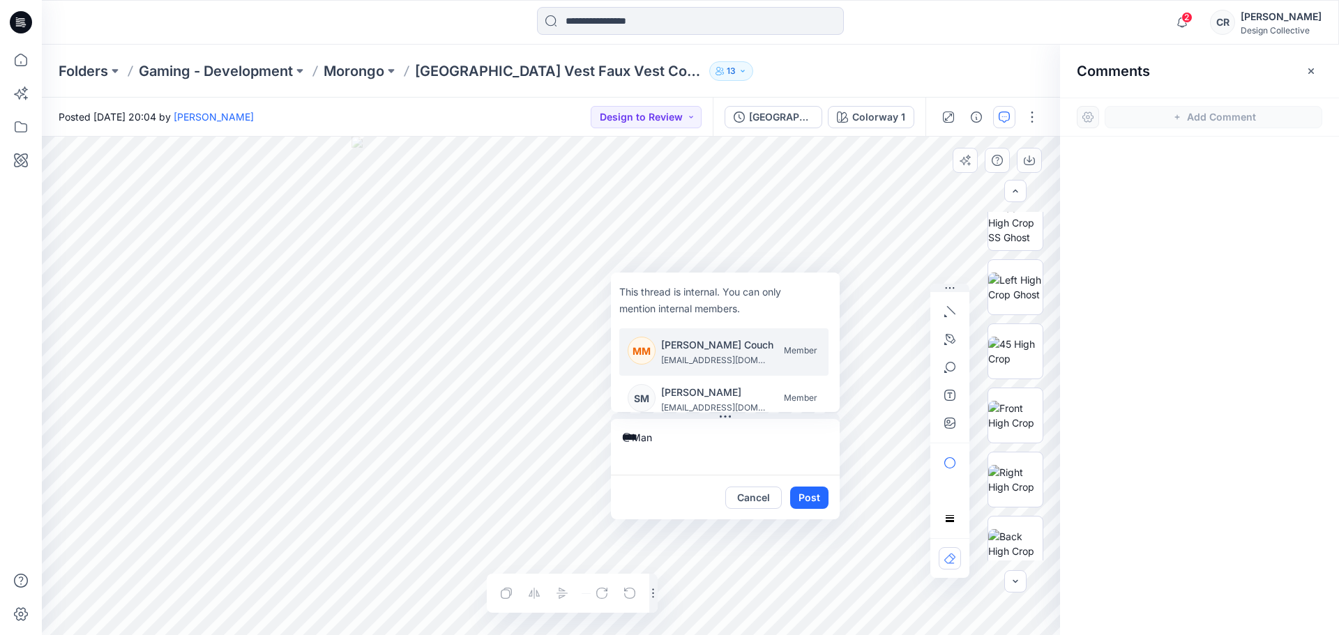
click at [751, 348] on p "[PERSON_NAME] Couch" at bounding box center [717, 345] width 112 height 17
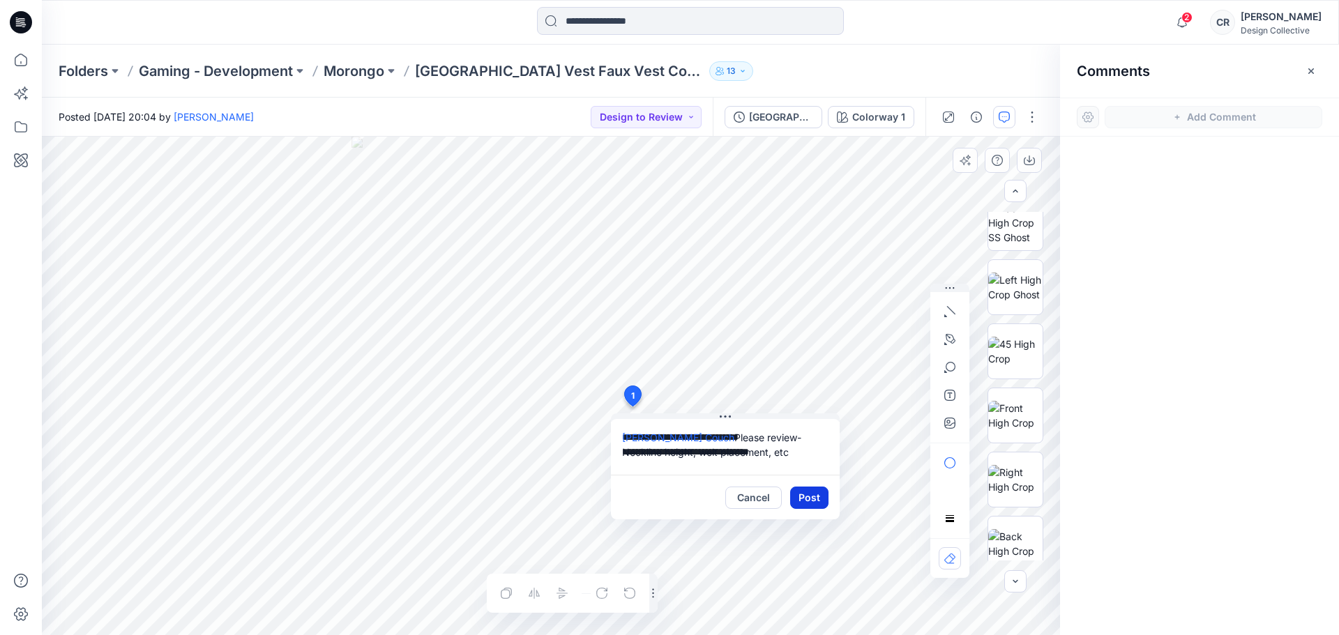
type textarea "**********"
click at [800, 497] on button "Post" at bounding box center [809, 498] width 38 height 22
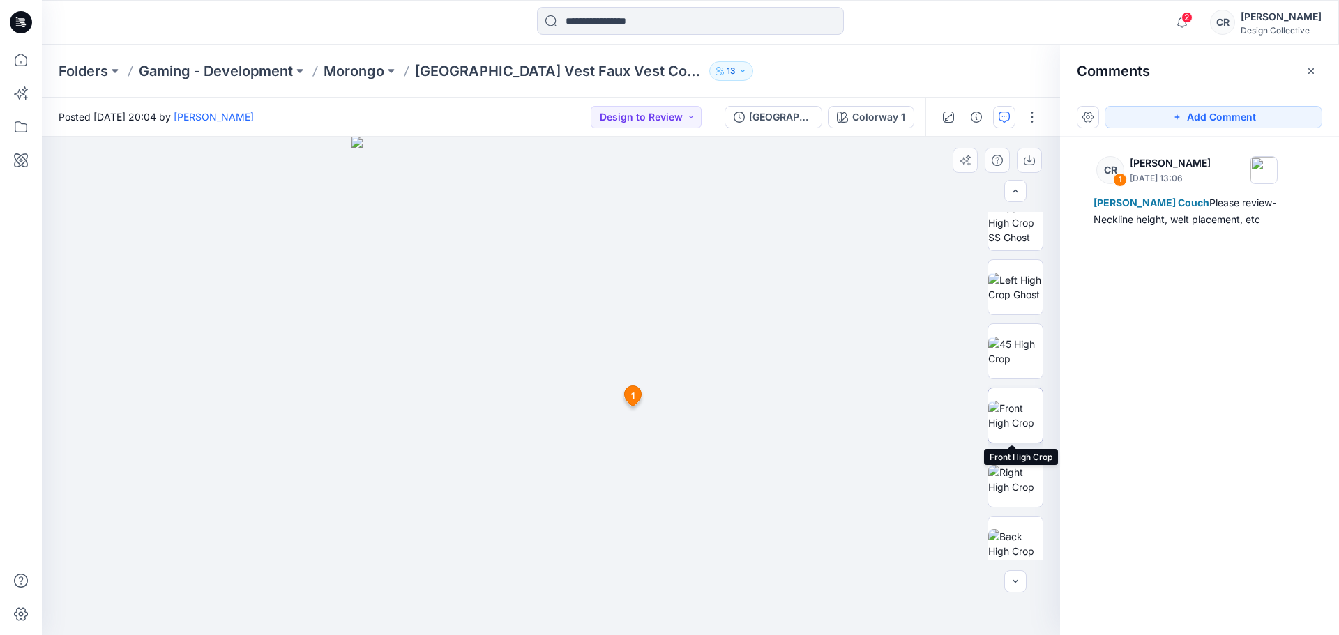
click at [1004, 421] on img at bounding box center [1015, 415] width 54 height 29
click at [1188, 116] on button "Add Comment" at bounding box center [1214, 117] width 218 height 22
click at [512, 363] on div "2" at bounding box center [551, 386] width 1018 height 499
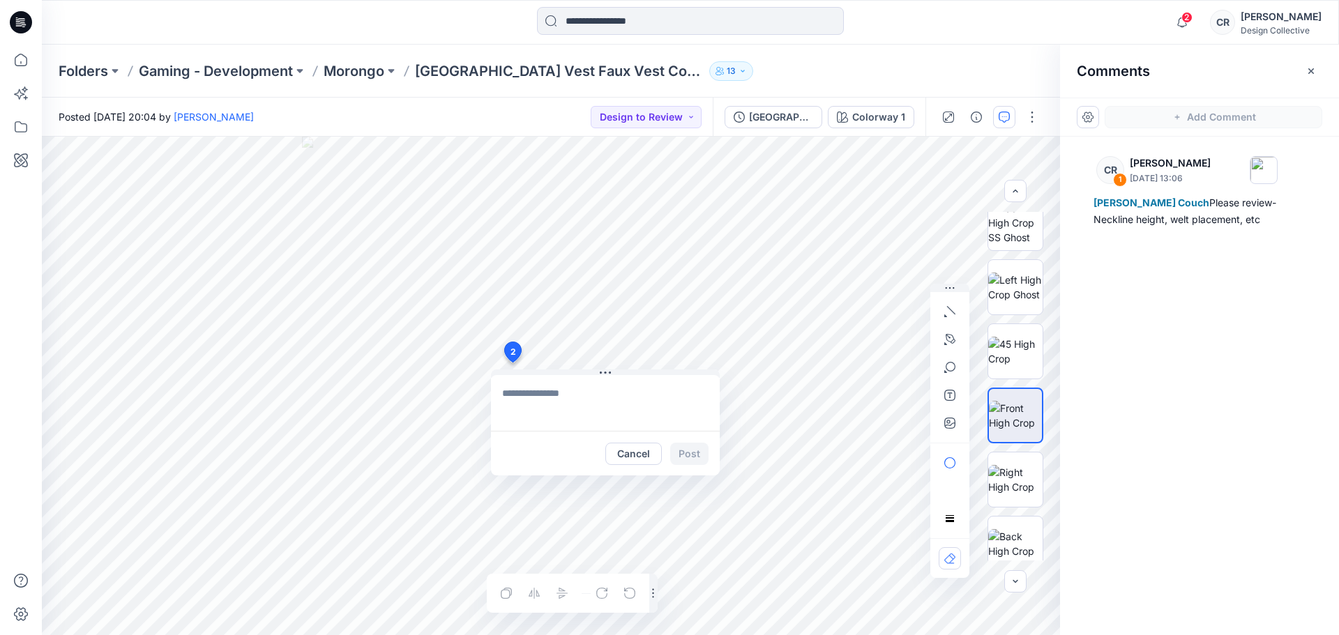
click at [569, 398] on textarea at bounding box center [605, 403] width 229 height 56
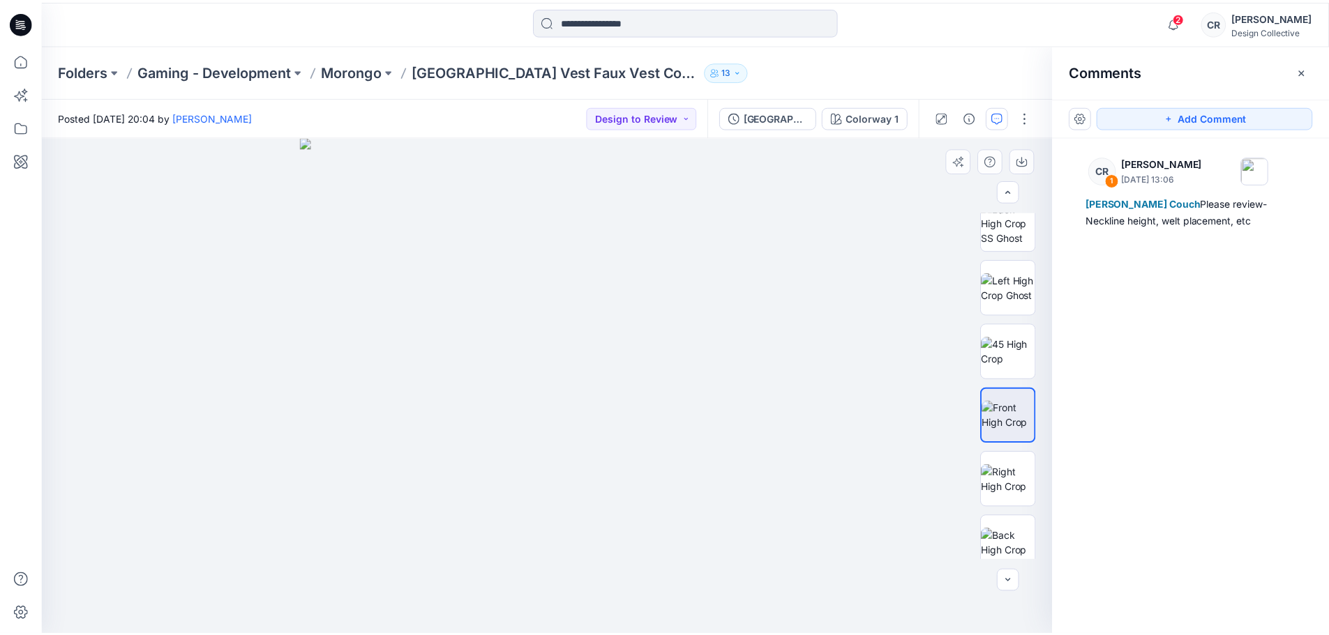
scroll to position [285, 0]
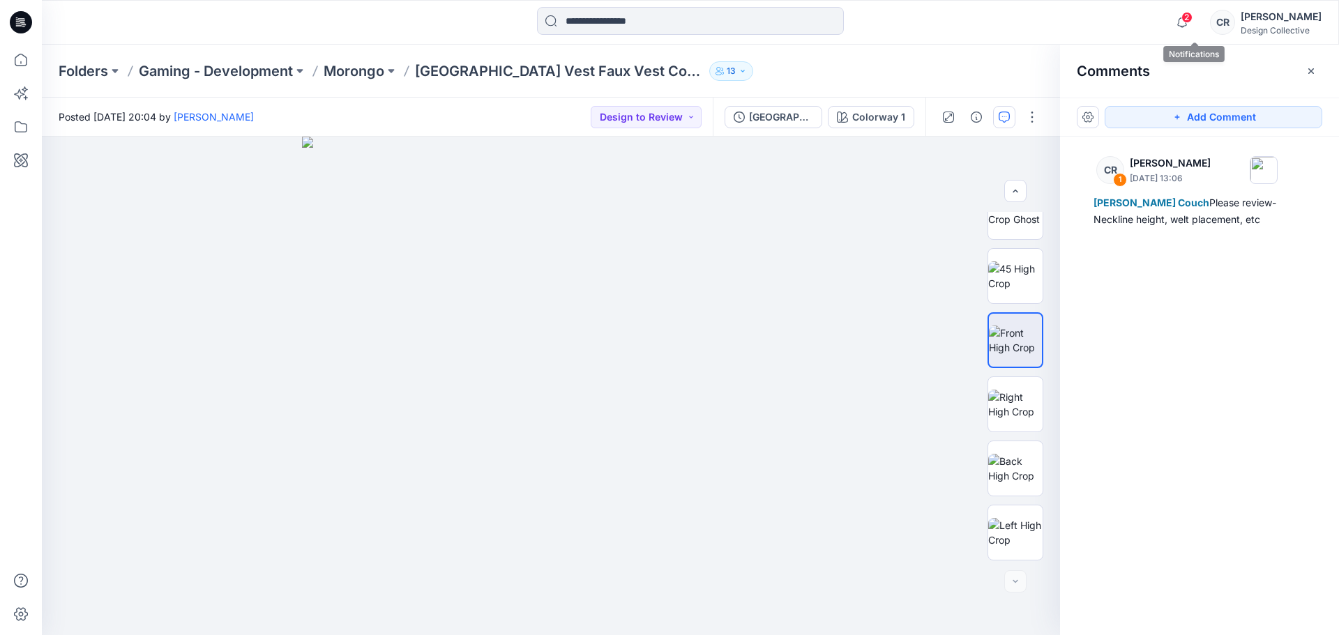
click at [1193, 19] on span "2" at bounding box center [1186, 17] width 11 height 11
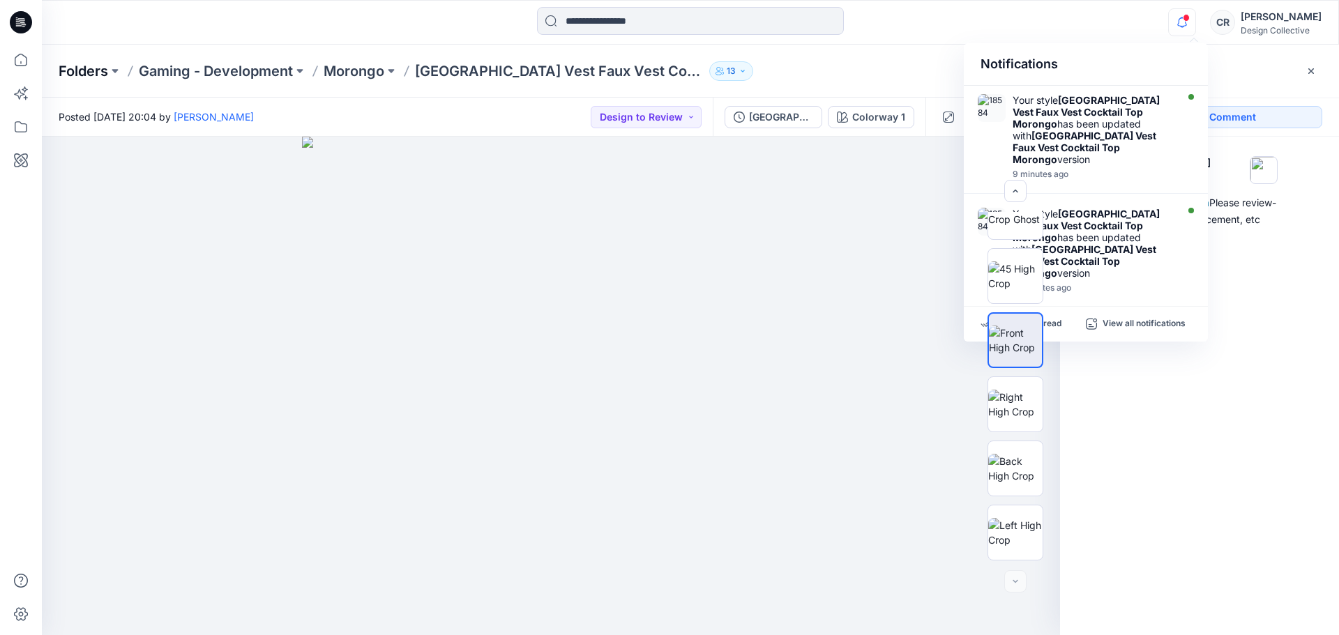
click at [63, 70] on p "Folders" at bounding box center [84, 71] width 50 height 20
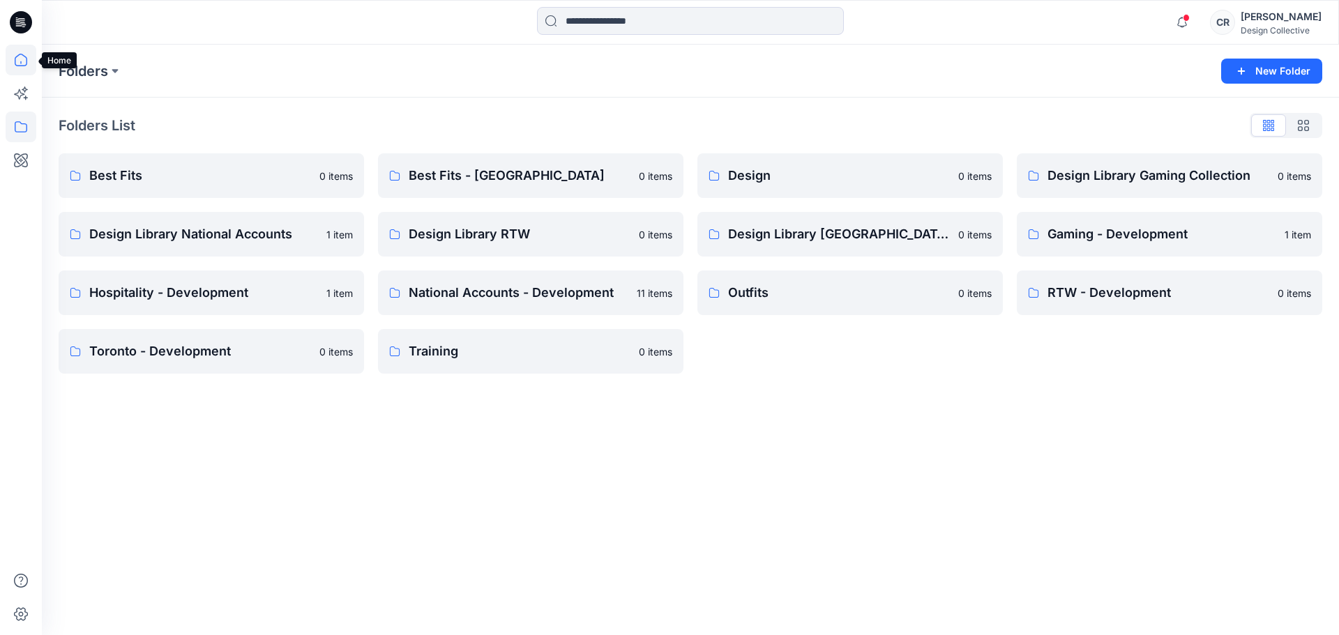
click at [25, 68] on icon at bounding box center [21, 60] width 31 height 31
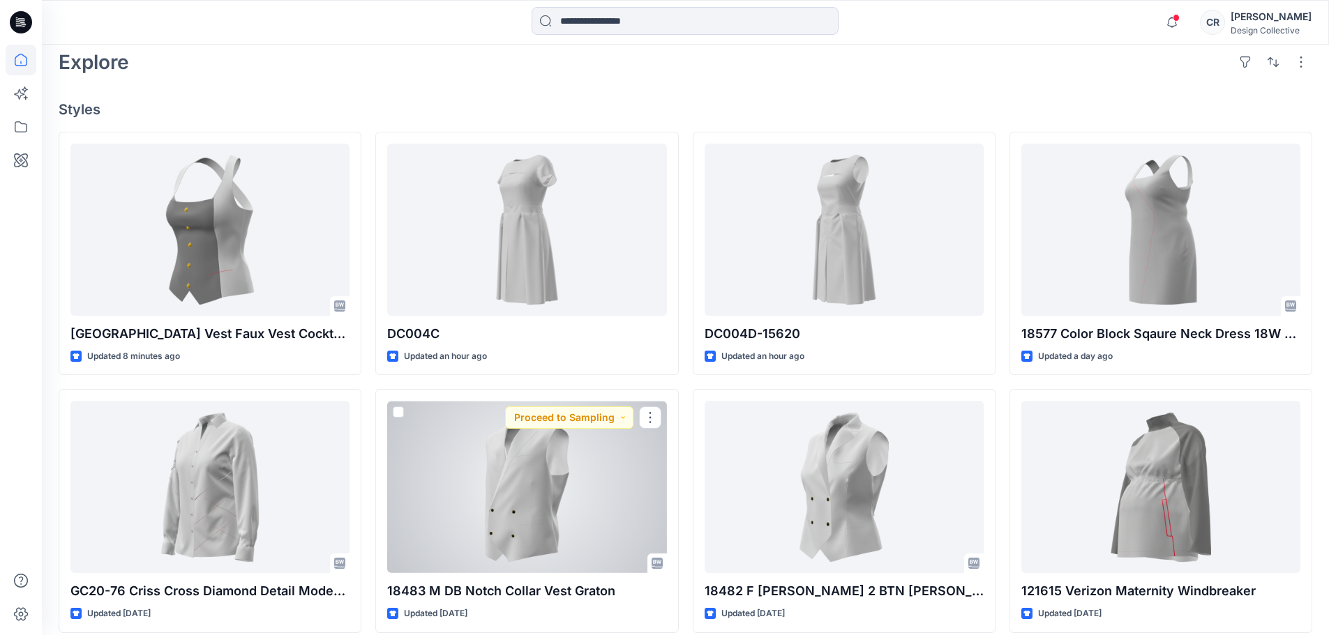
scroll to position [349, 0]
